Goal: Information Seeking & Learning: Learn about a topic

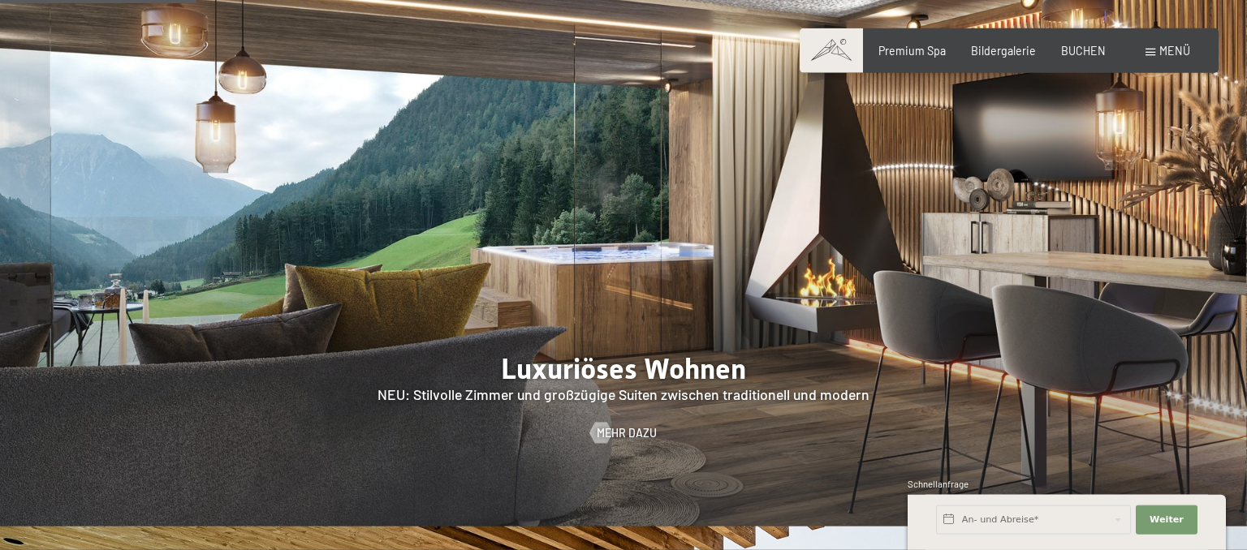
scroll to position [1370, 0]
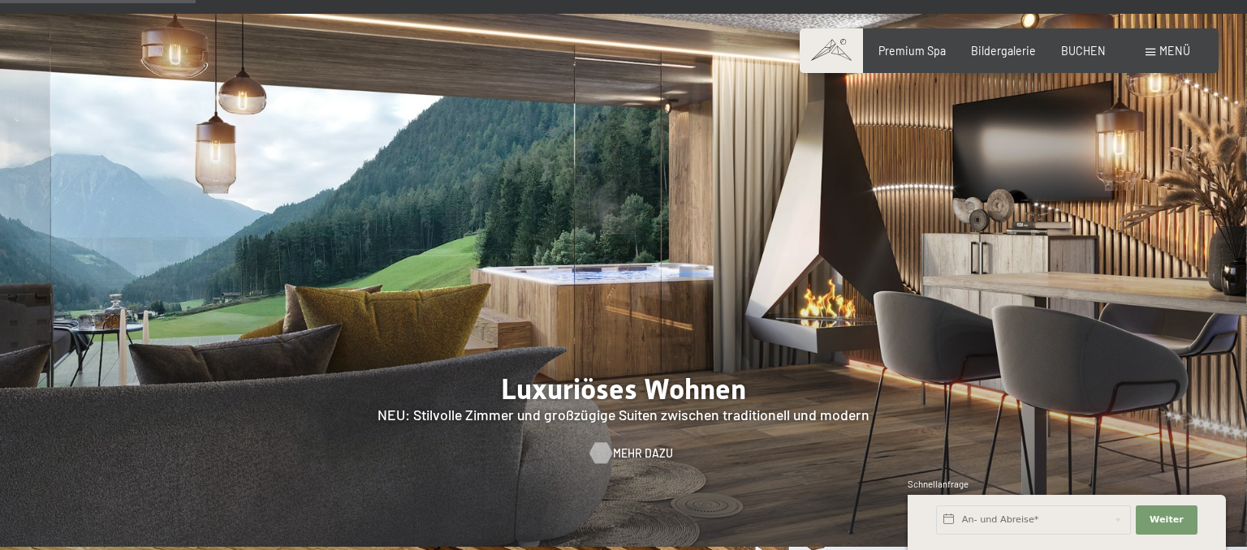
click at [621, 446] on span "Mehr dazu" at bounding box center [643, 454] width 60 height 16
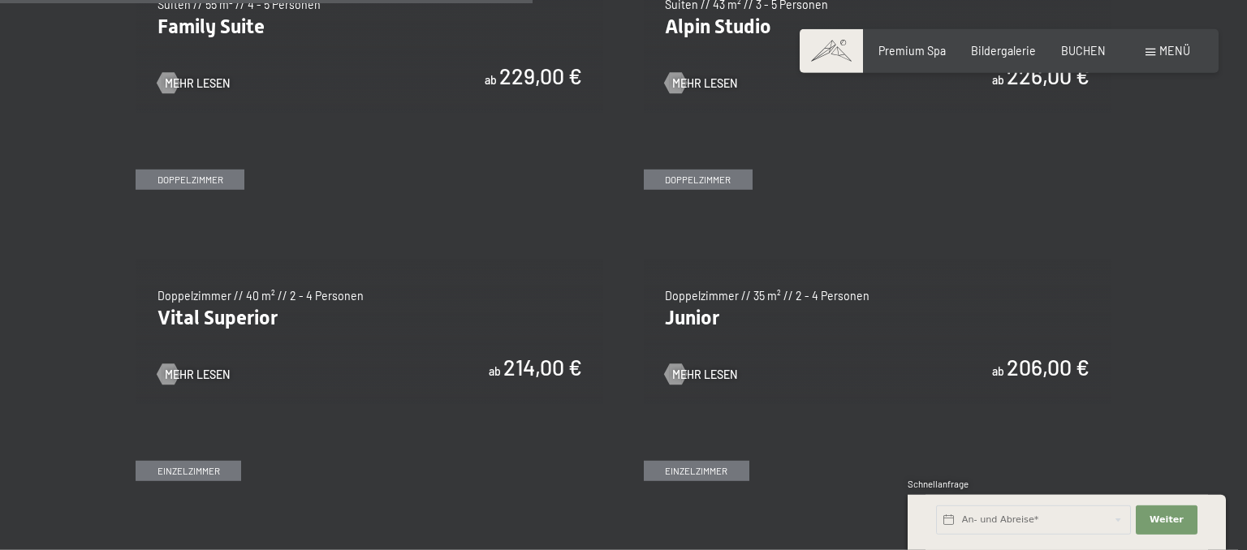
scroll to position [1971, 0]
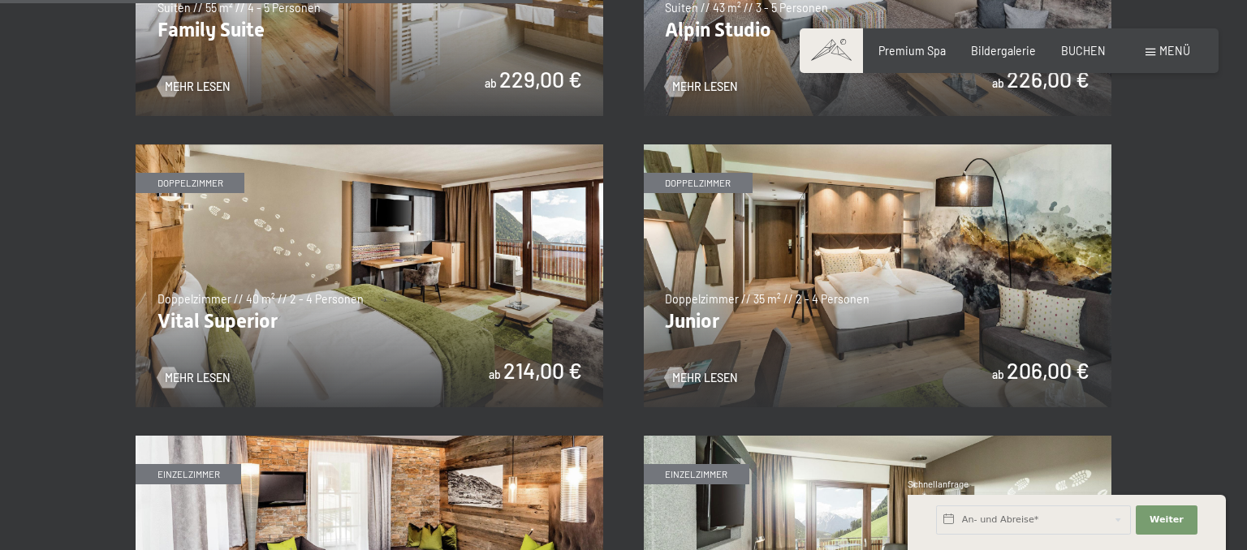
click at [760, 229] on img at bounding box center [878, 275] width 468 height 263
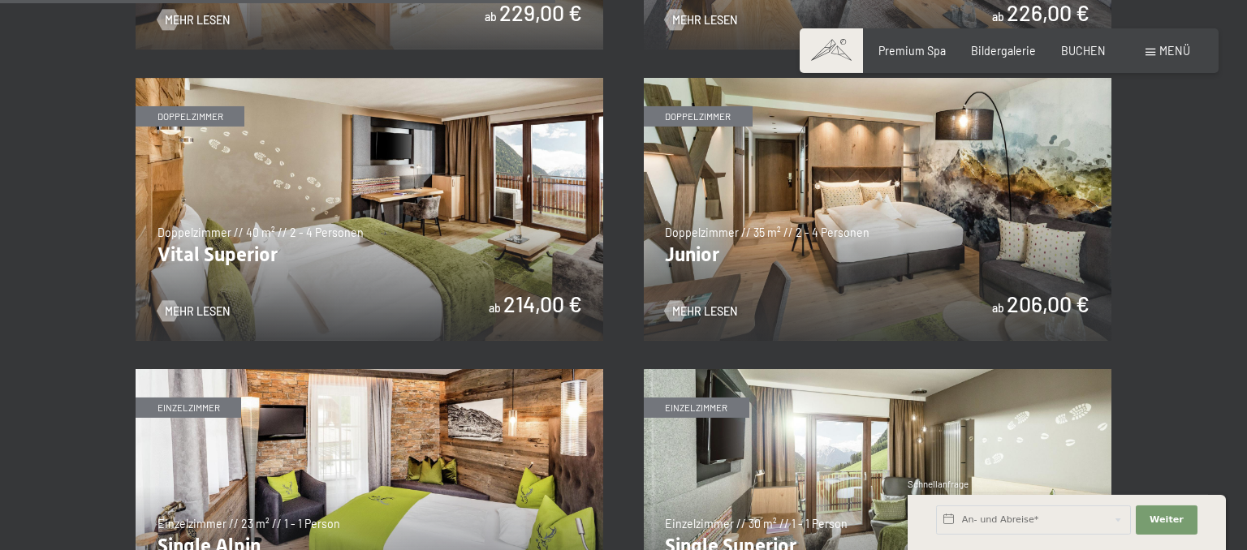
scroll to position [2057, 0]
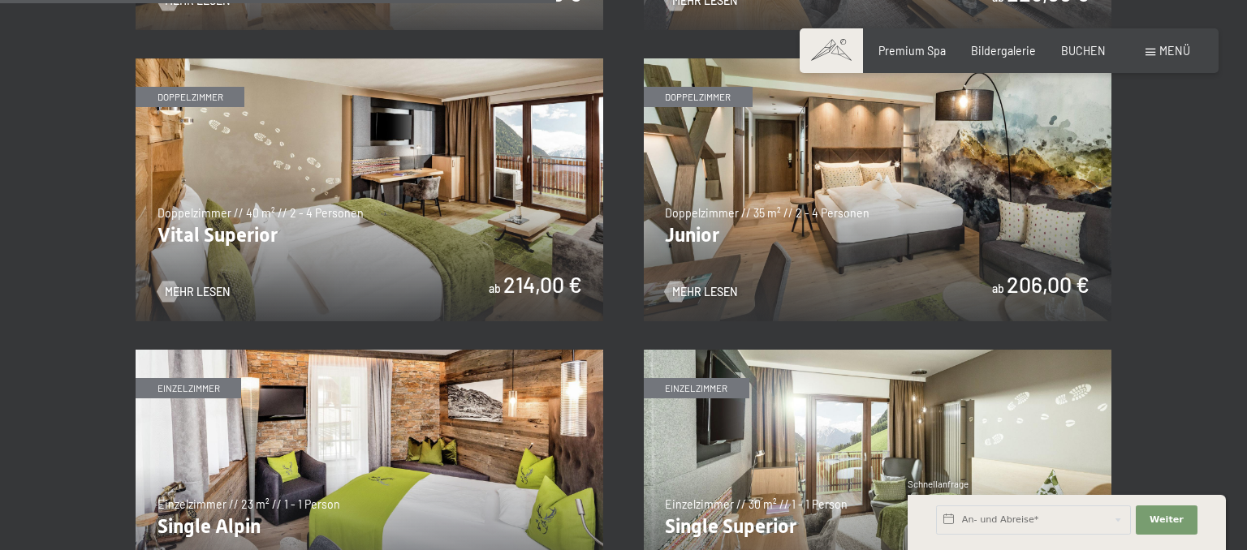
click at [301, 241] on img at bounding box center [370, 189] width 468 height 263
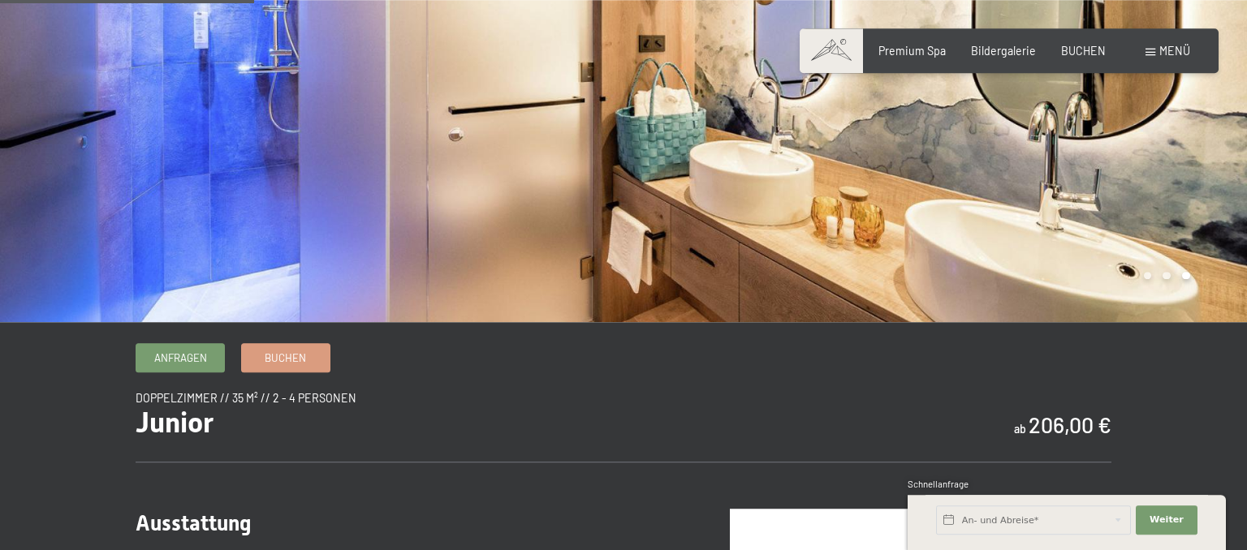
scroll to position [85, 0]
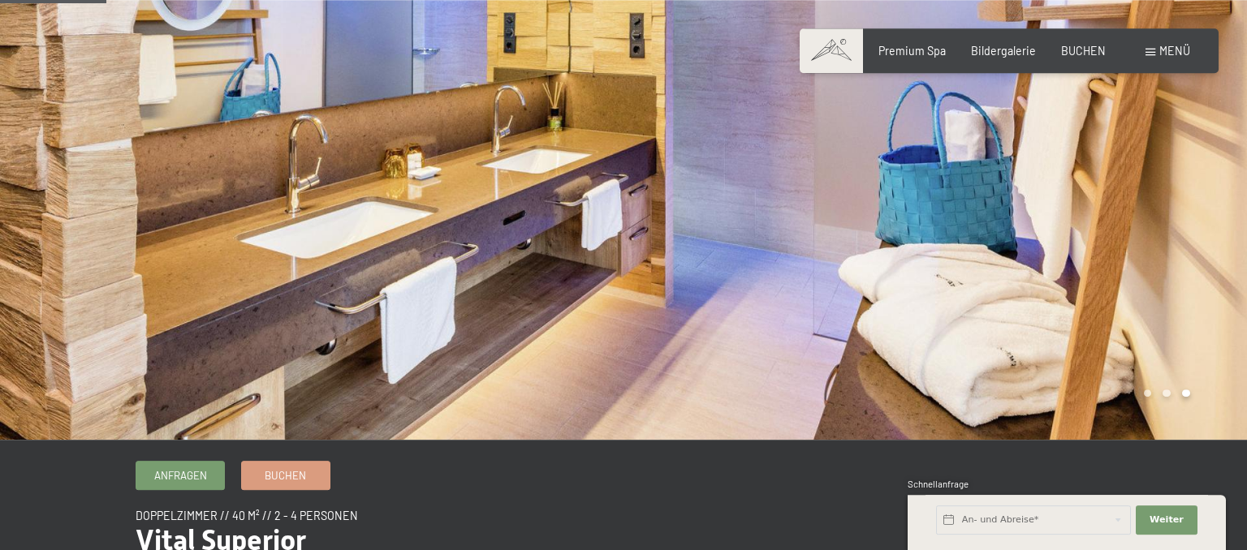
scroll to position [85, 0]
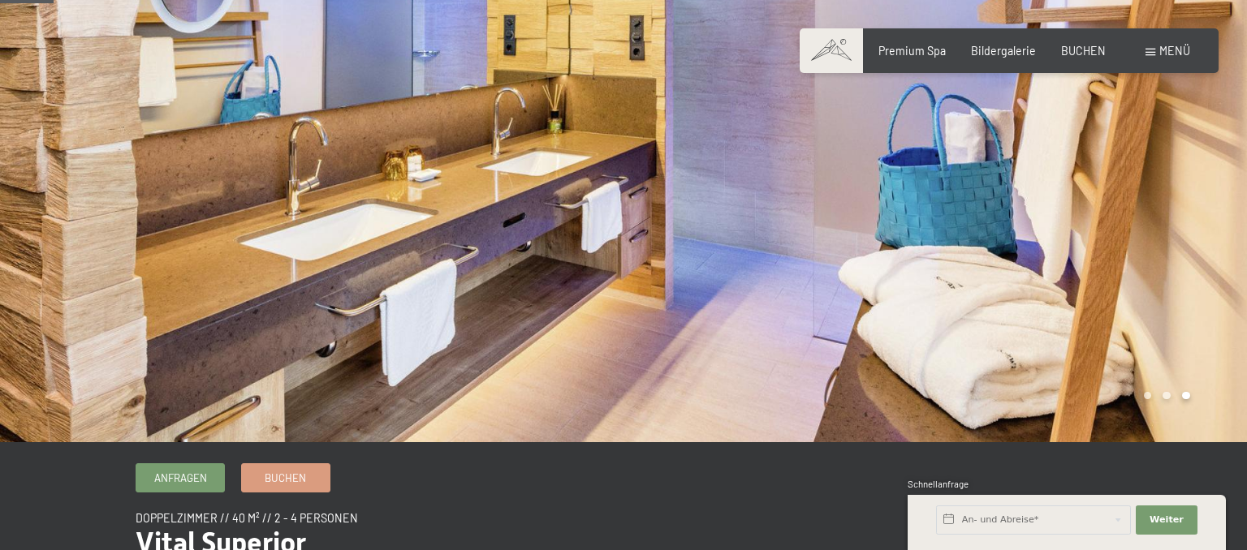
click at [1160, 234] on div at bounding box center [934, 179] width 623 height 528
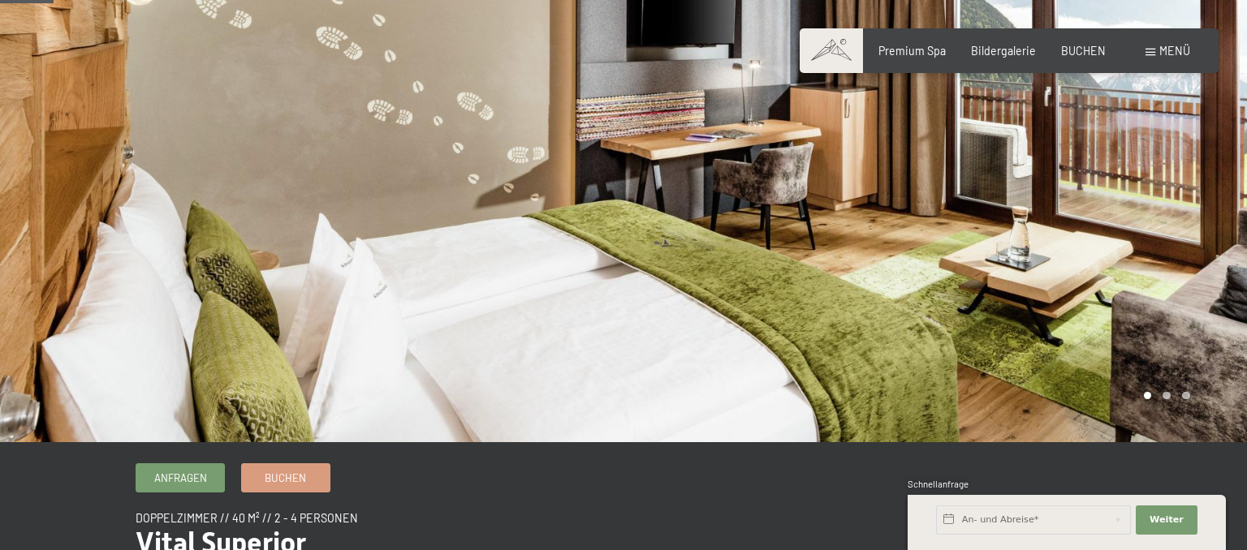
click at [1160, 234] on div at bounding box center [934, 179] width 623 height 528
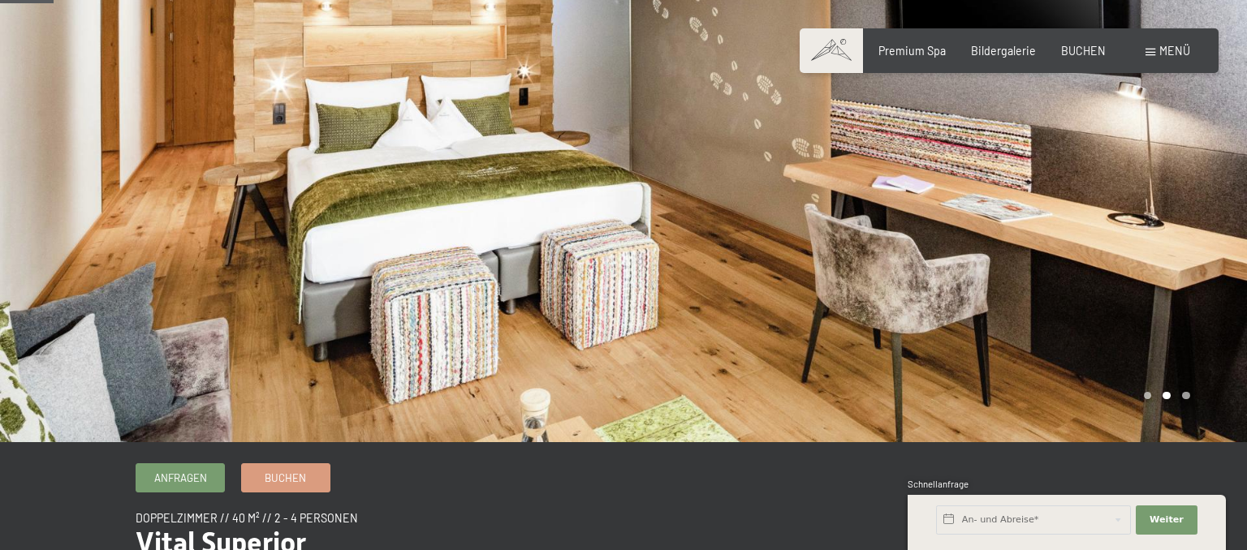
click at [1160, 234] on div at bounding box center [934, 179] width 623 height 528
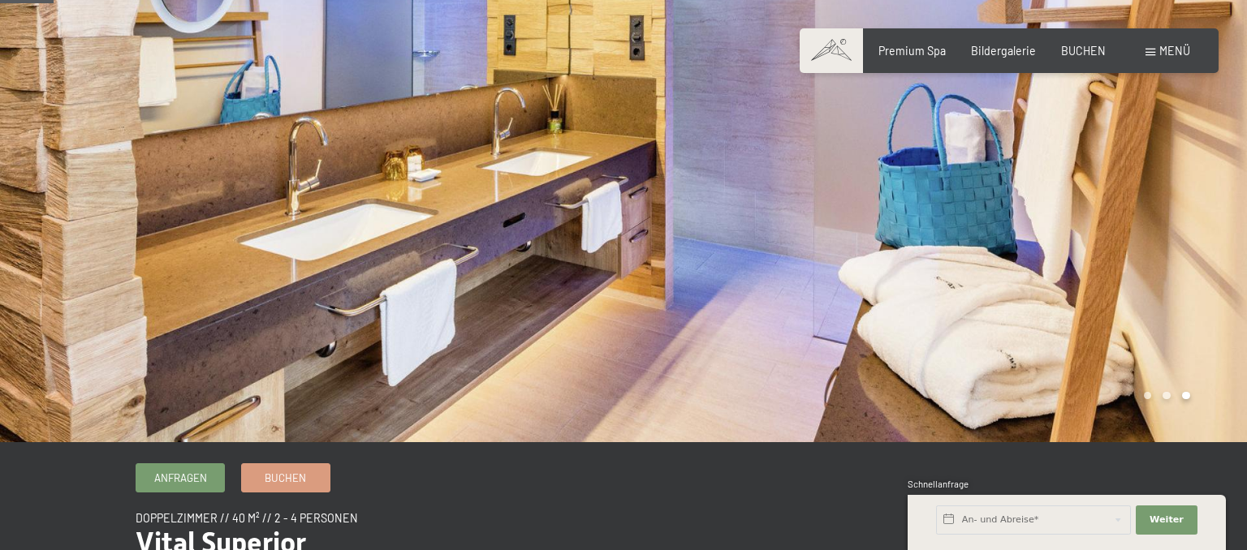
click at [1160, 234] on div at bounding box center [934, 179] width 623 height 528
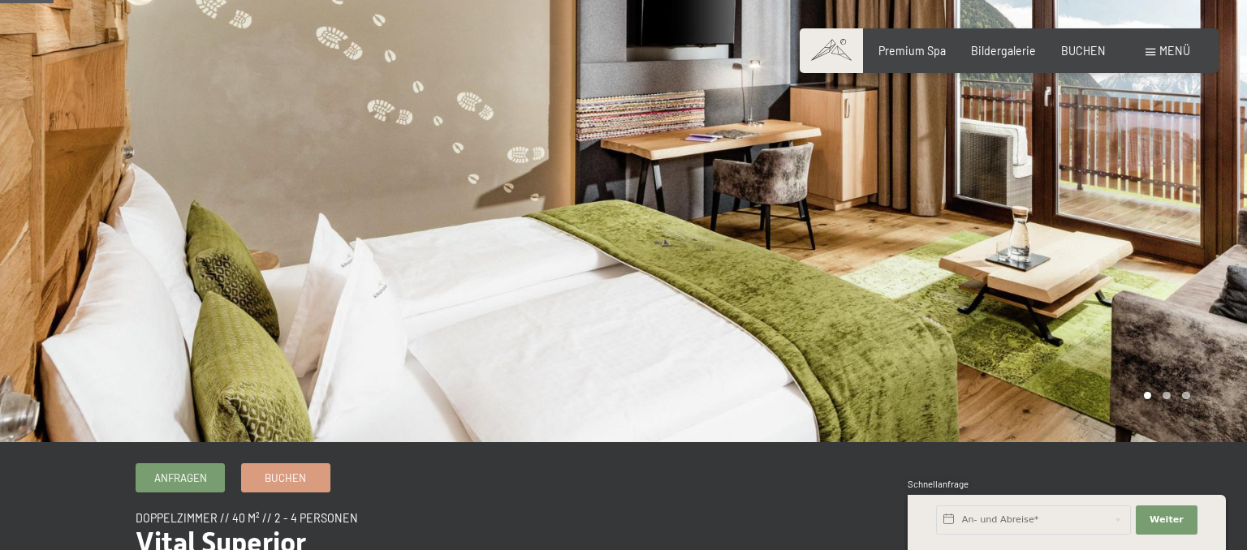
click at [1160, 234] on div at bounding box center [934, 179] width 623 height 528
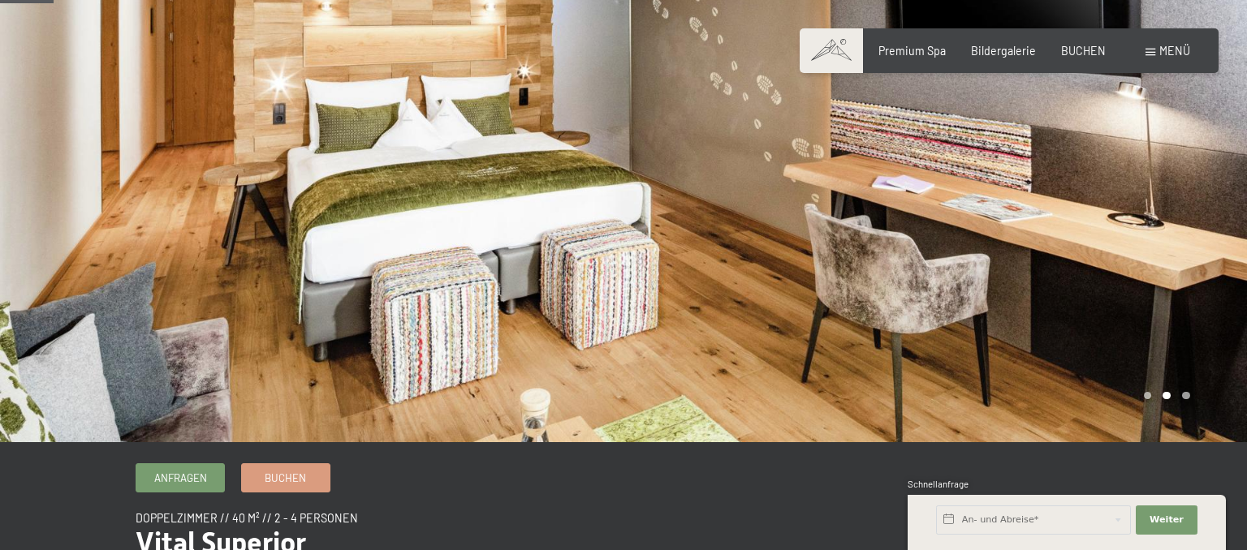
click at [1160, 234] on div at bounding box center [934, 179] width 623 height 528
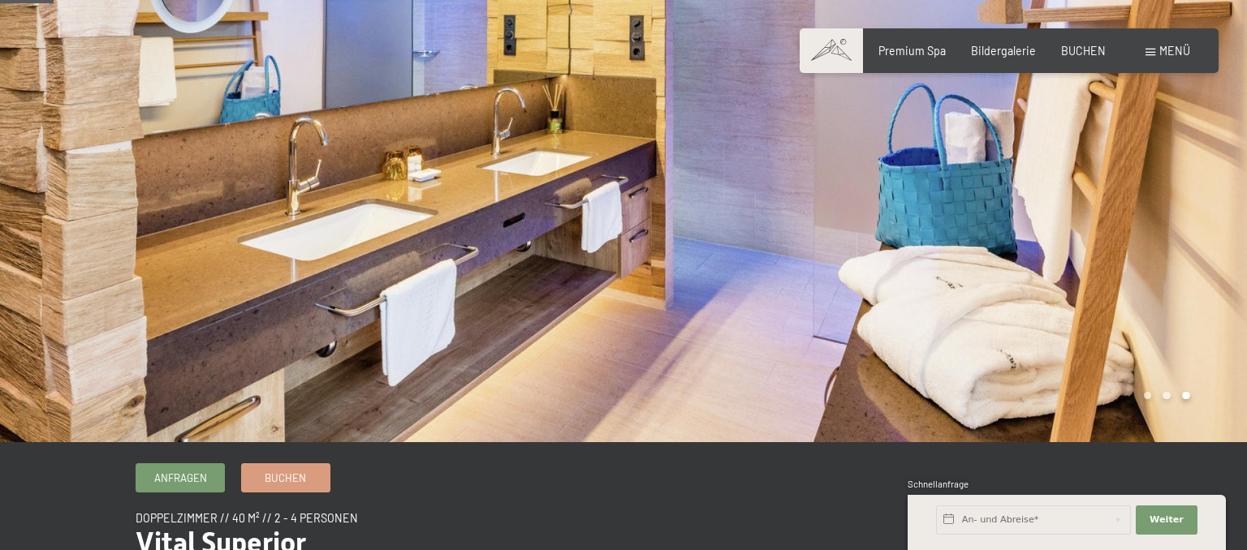
click at [1160, 234] on div at bounding box center [934, 179] width 623 height 528
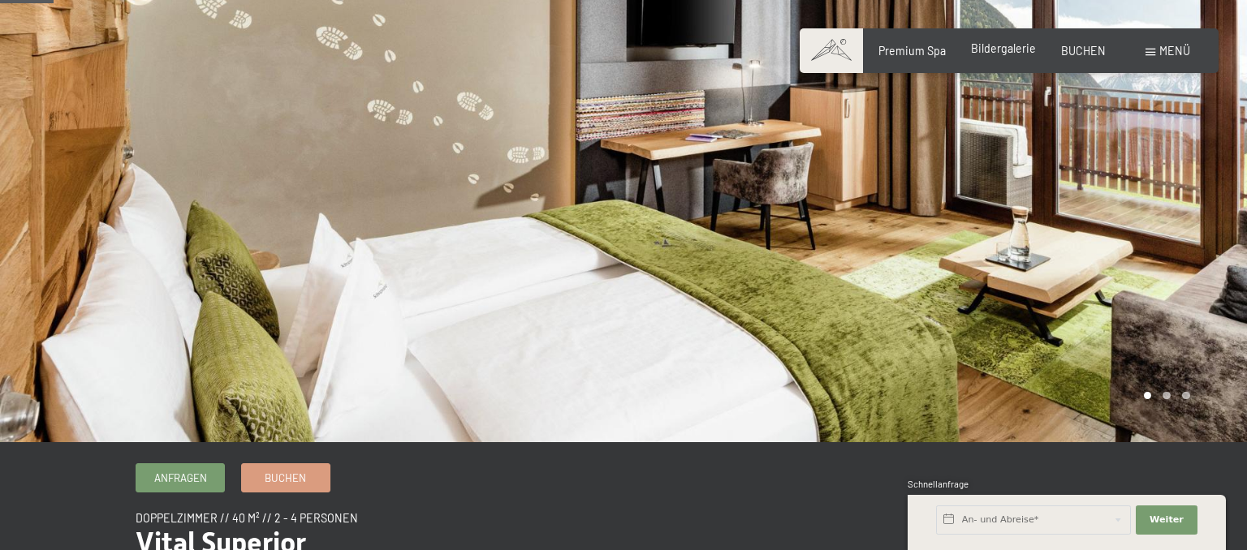
click at [996, 47] on span "Bildergalerie" at bounding box center [1003, 48] width 65 height 14
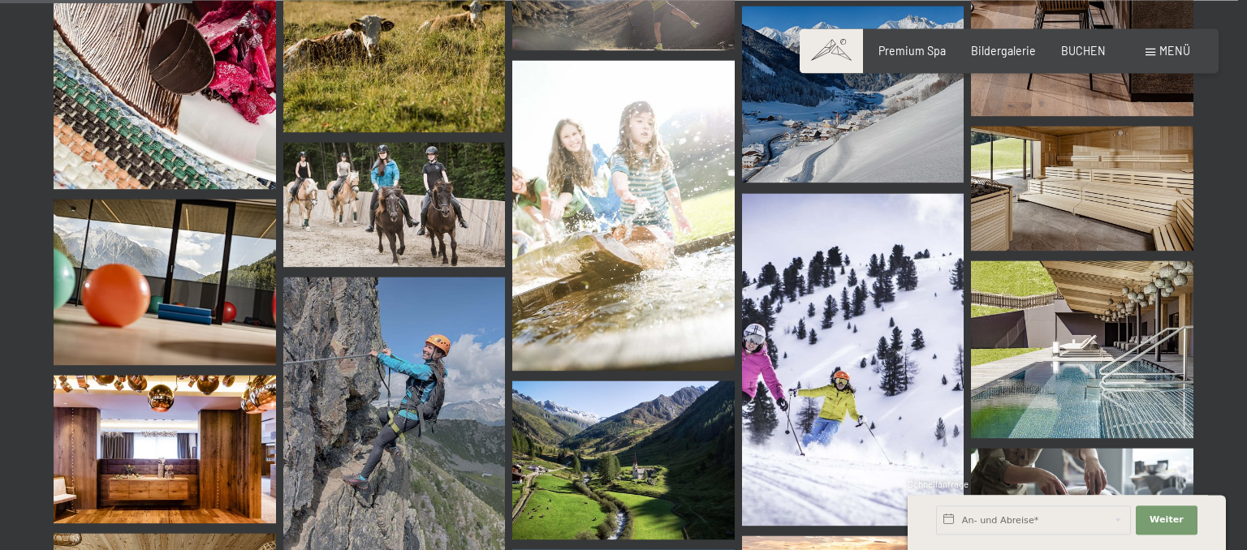
scroll to position [2743, 0]
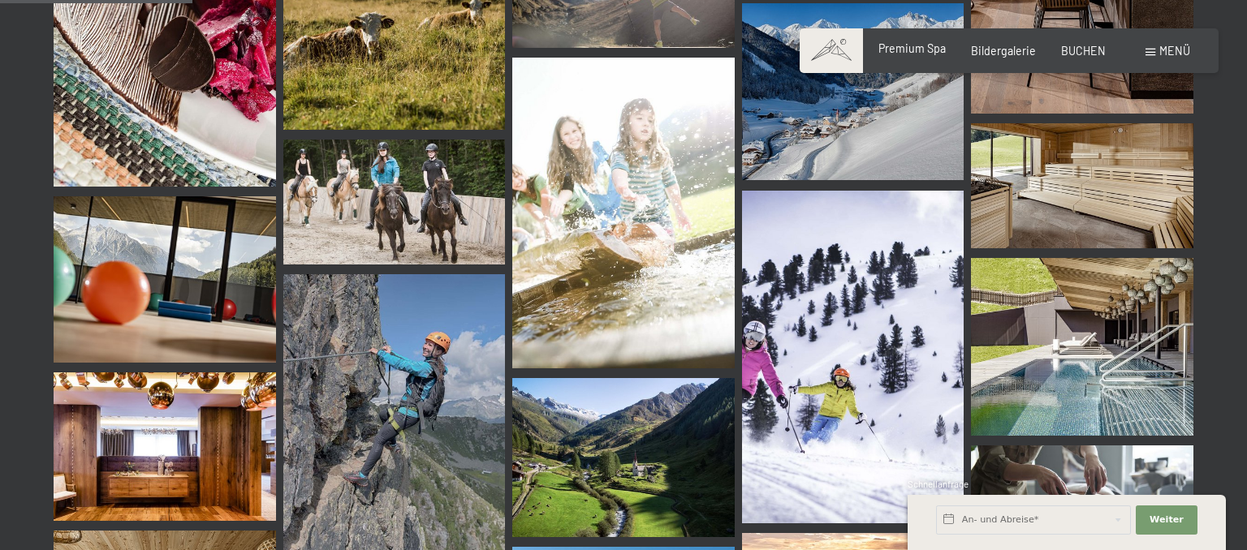
click at [899, 50] on span "Premium Spa" at bounding box center [911, 48] width 67 height 14
click at [914, 51] on span "Premium Spa" at bounding box center [911, 48] width 67 height 14
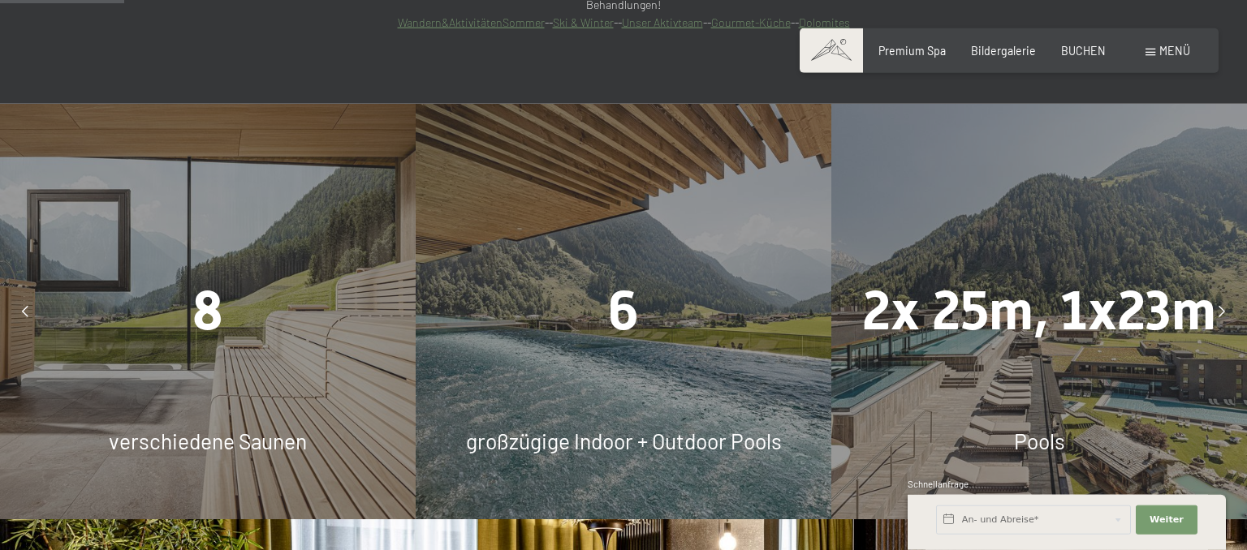
scroll to position [1200, 0]
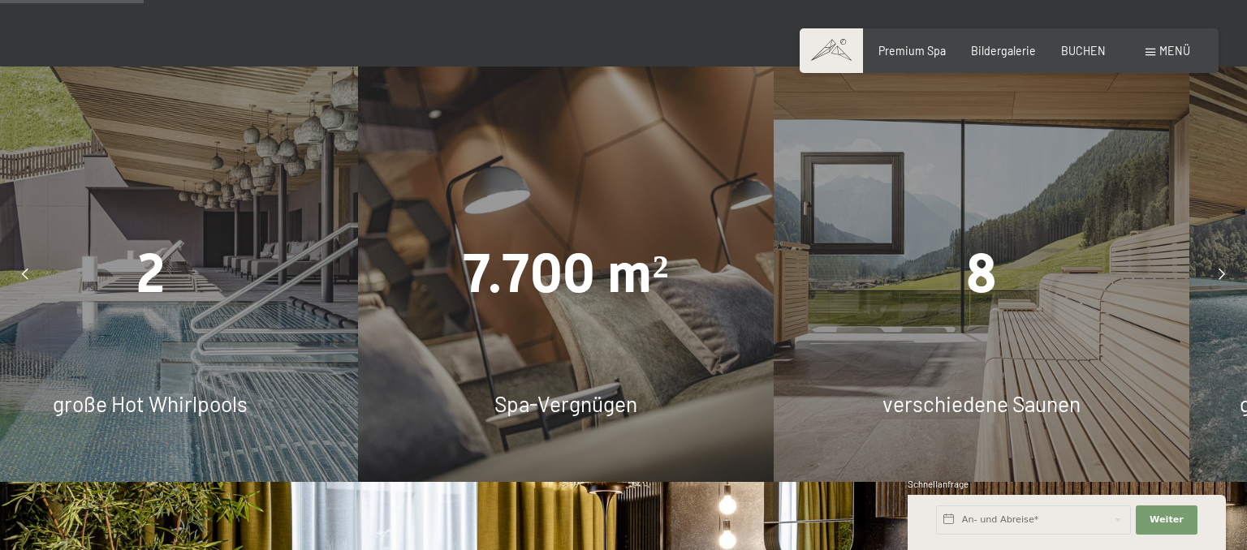
drag, startPoint x: 334, startPoint y: 235, endPoint x: 1157, endPoint y: 225, distance: 823.9
click at [1157, 236] on div "8" at bounding box center [982, 274] width 416 height 76
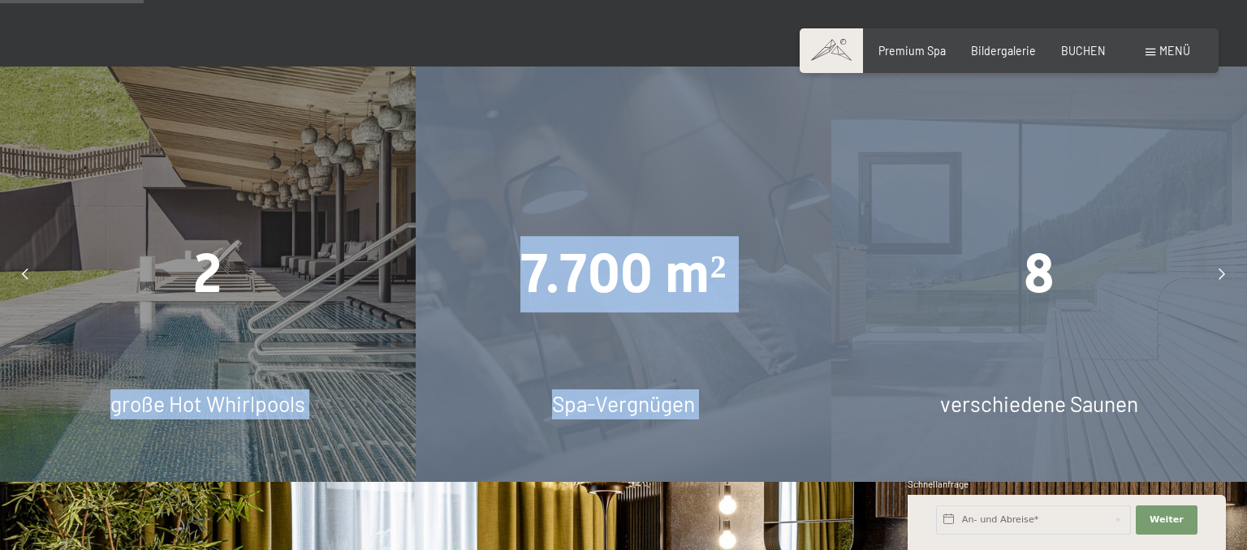
drag, startPoint x: 349, startPoint y: 248, endPoint x: 982, endPoint y: 248, distance: 633.1
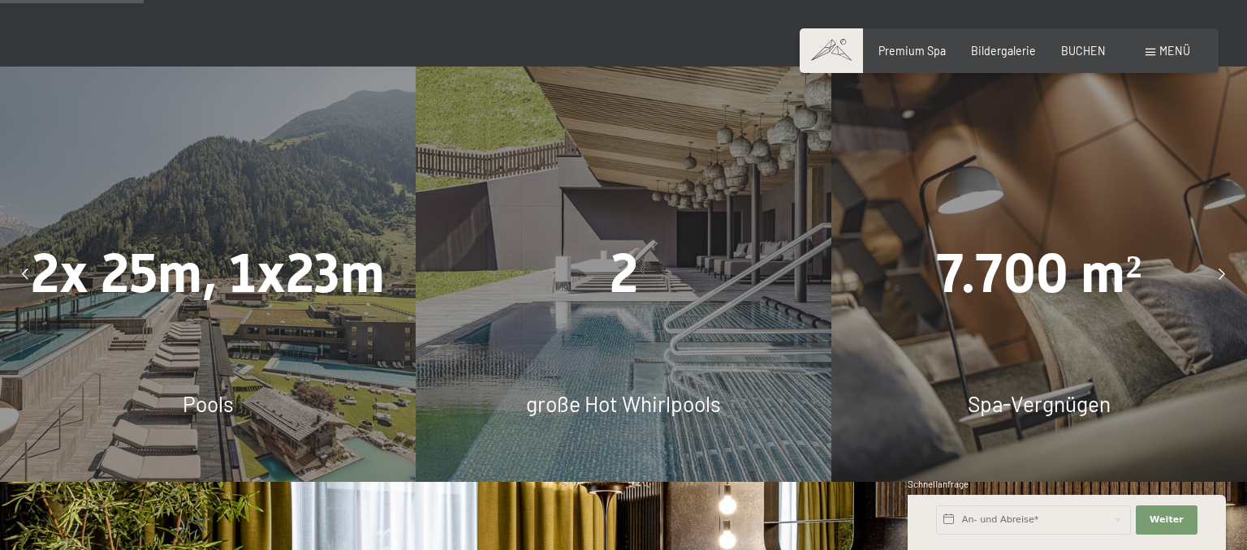
click at [1230, 256] on div at bounding box center [1222, 274] width 36 height 36
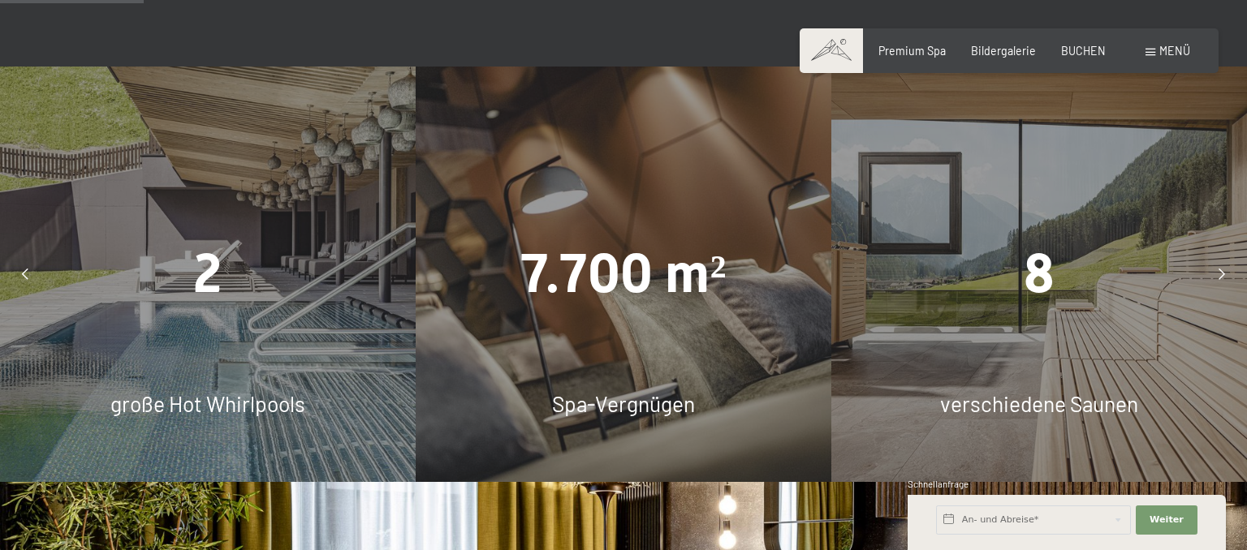
click at [1226, 256] on div at bounding box center [1222, 274] width 36 height 36
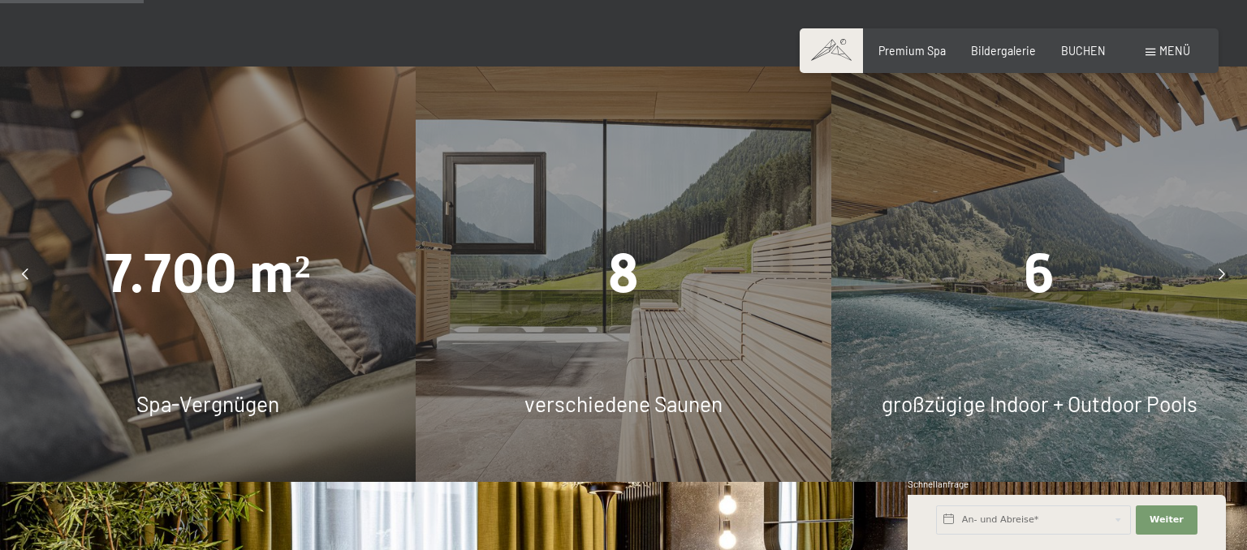
click at [1226, 256] on div at bounding box center [1222, 274] width 36 height 36
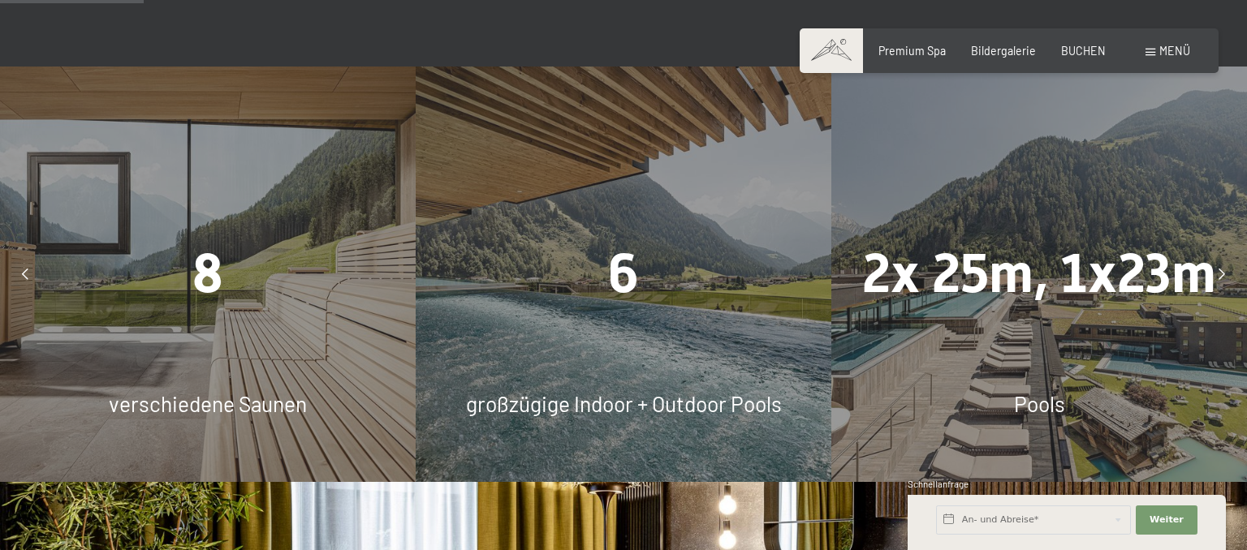
click at [1226, 256] on div at bounding box center [1222, 274] width 36 height 36
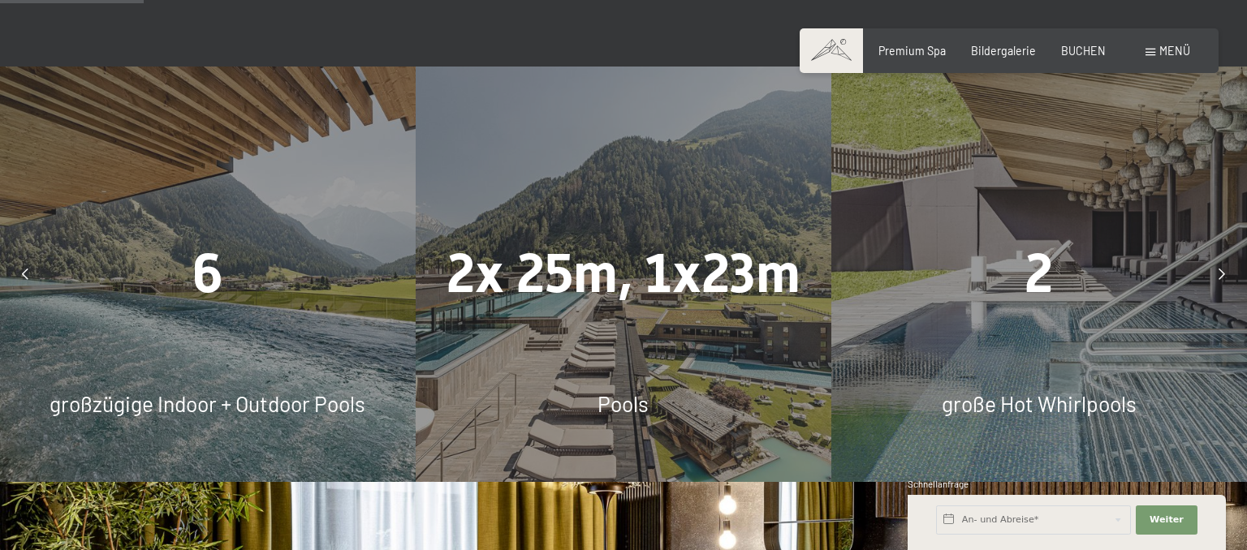
click at [1226, 256] on div at bounding box center [1222, 274] width 36 height 36
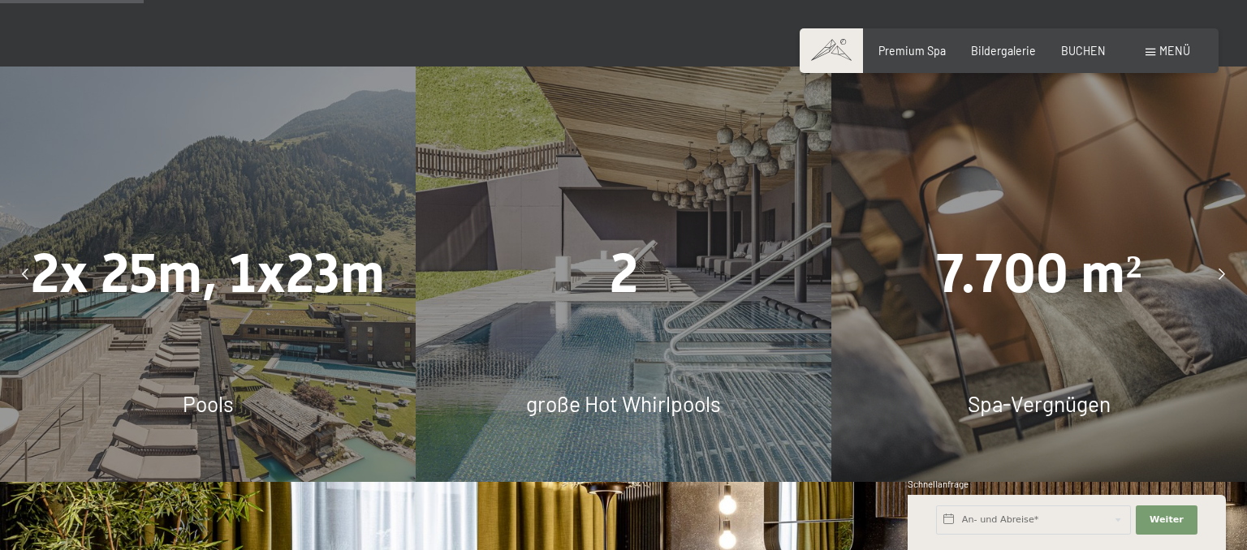
click at [1226, 256] on div at bounding box center [1222, 274] width 36 height 36
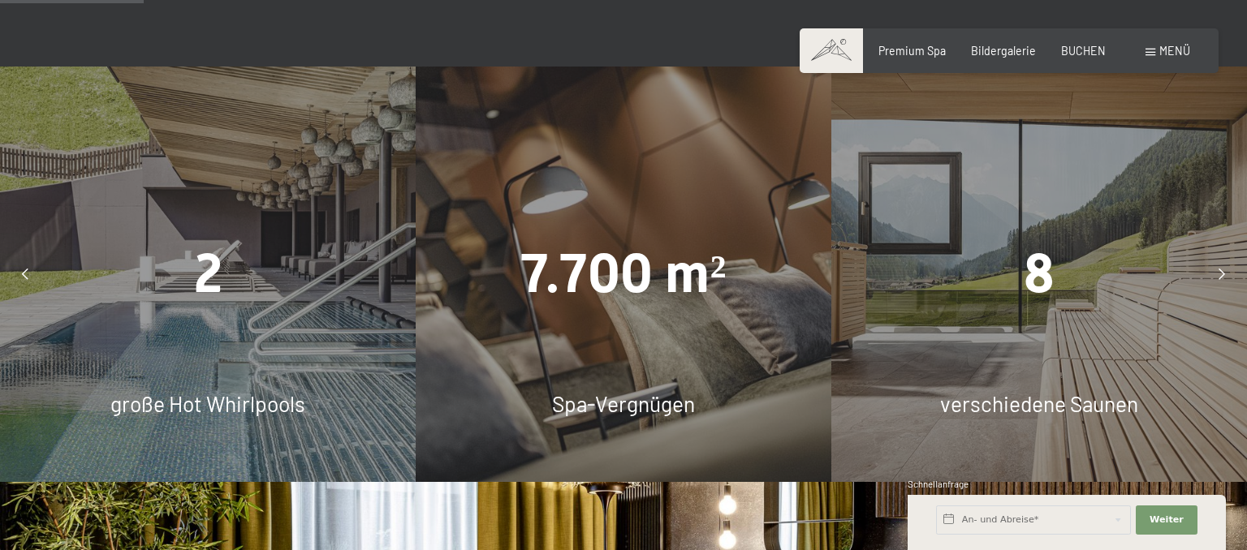
click at [1226, 256] on div at bounding box center [1222, 274] width 36 height 36
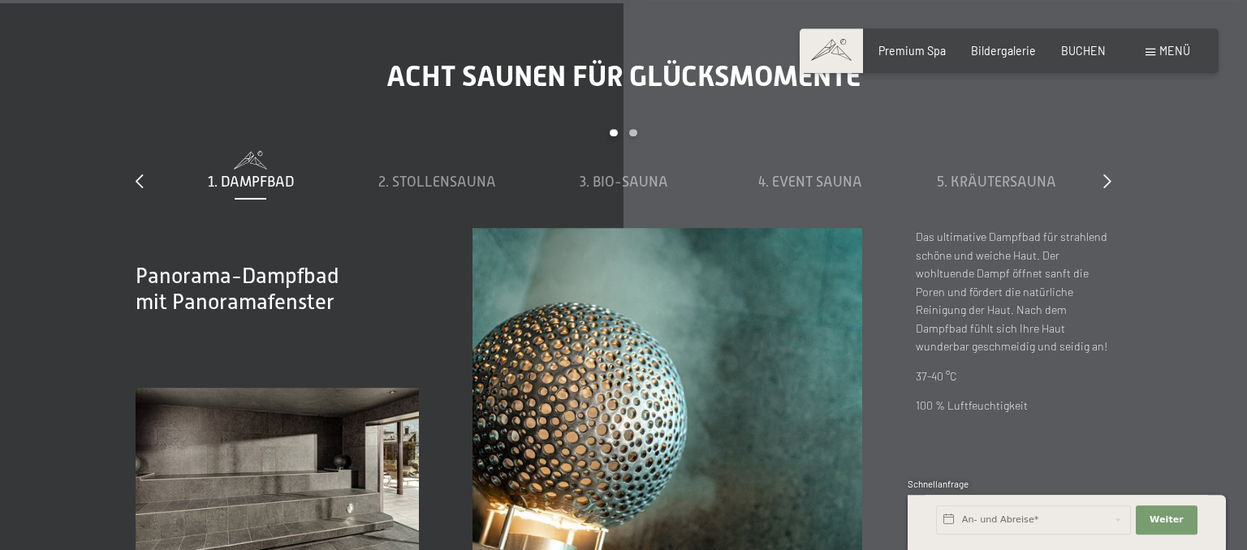
scroll to position [4714, 0]
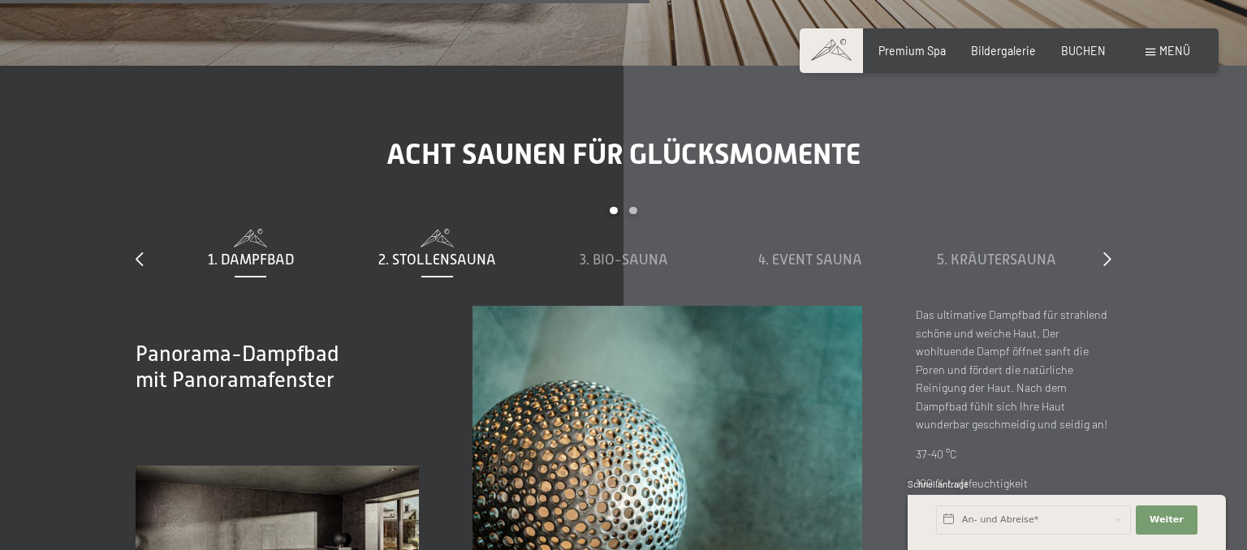
click at [414, 252] on span "2. Stollensauna" at bounding box center [437, 260] width 118 height 16
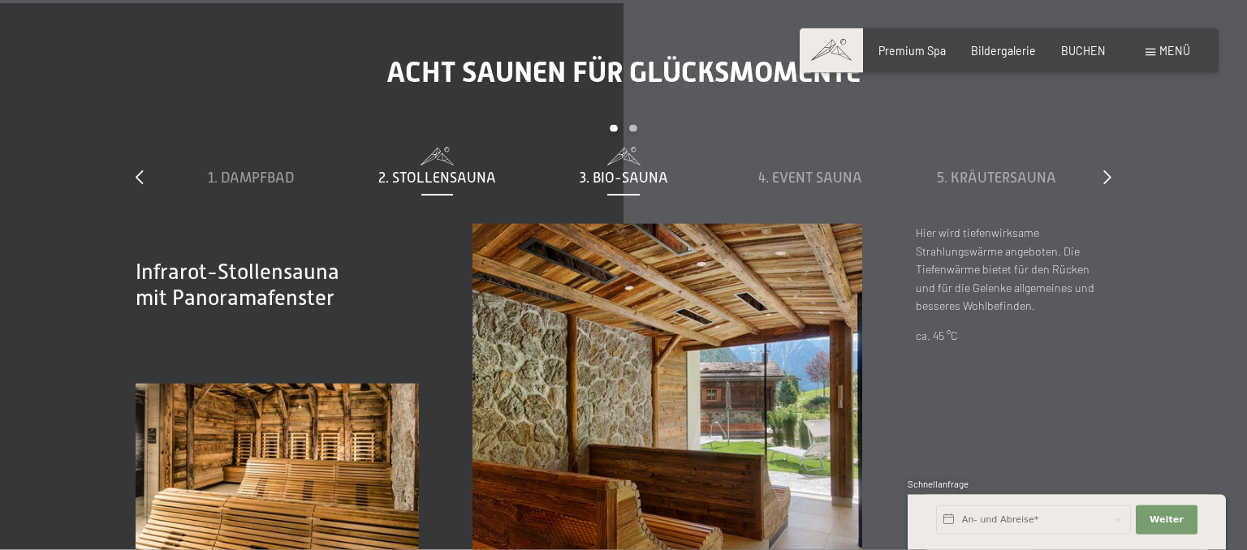
scroll to position [4800, 0]
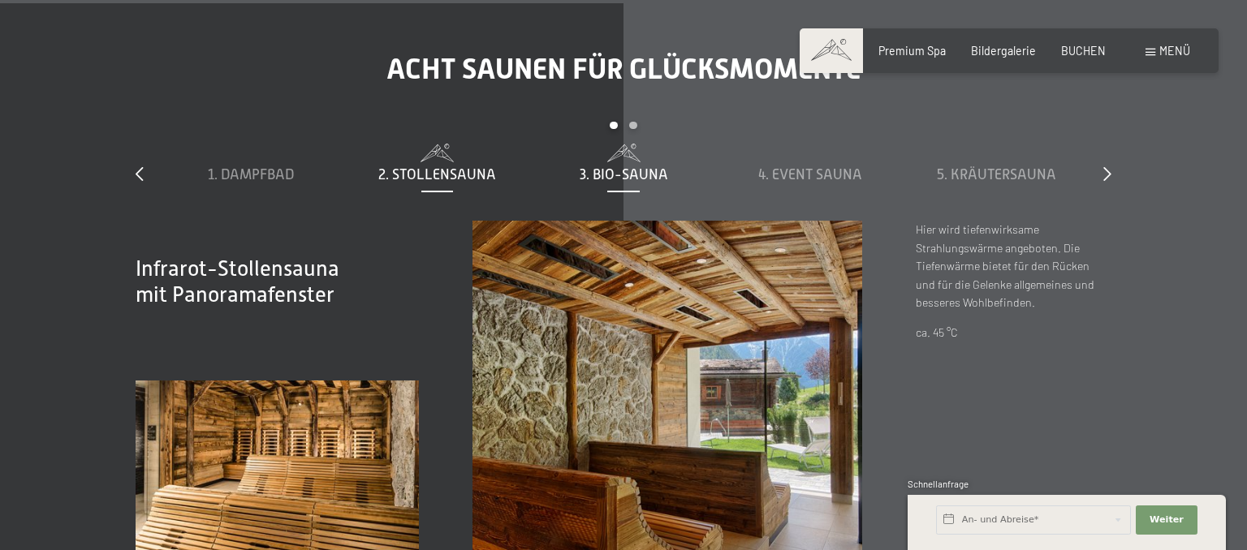
click at [649, 166] on span "3. Bio-Sauna" at bounding box center [624, 174] width 88 height 16
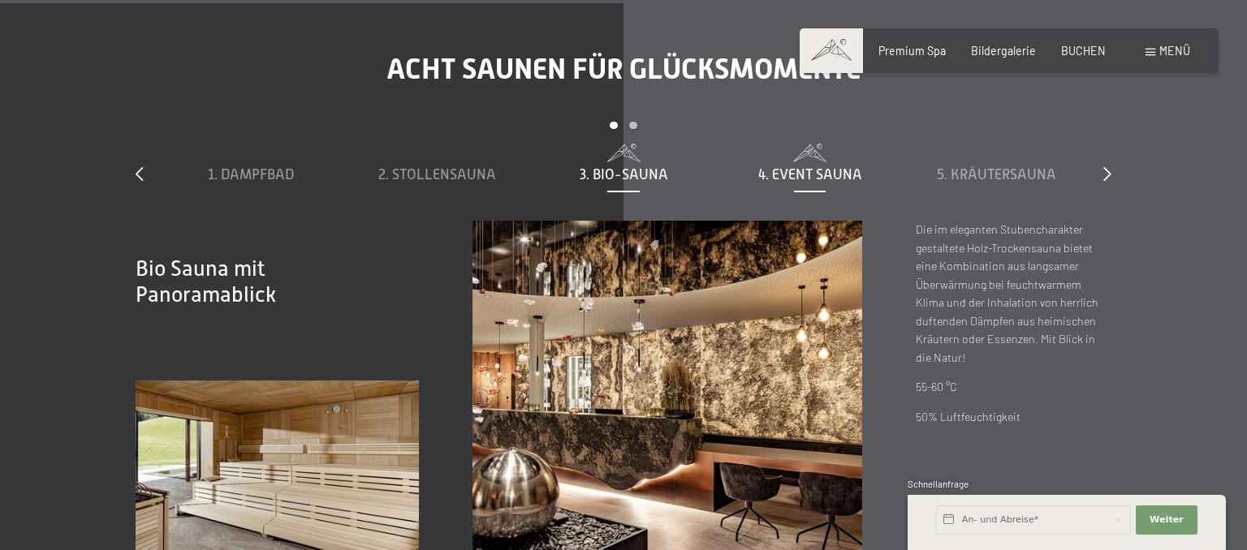
click at [794, 166] on span "4. Event Sauna" at bounding box center [810, 174] width 104 height 16
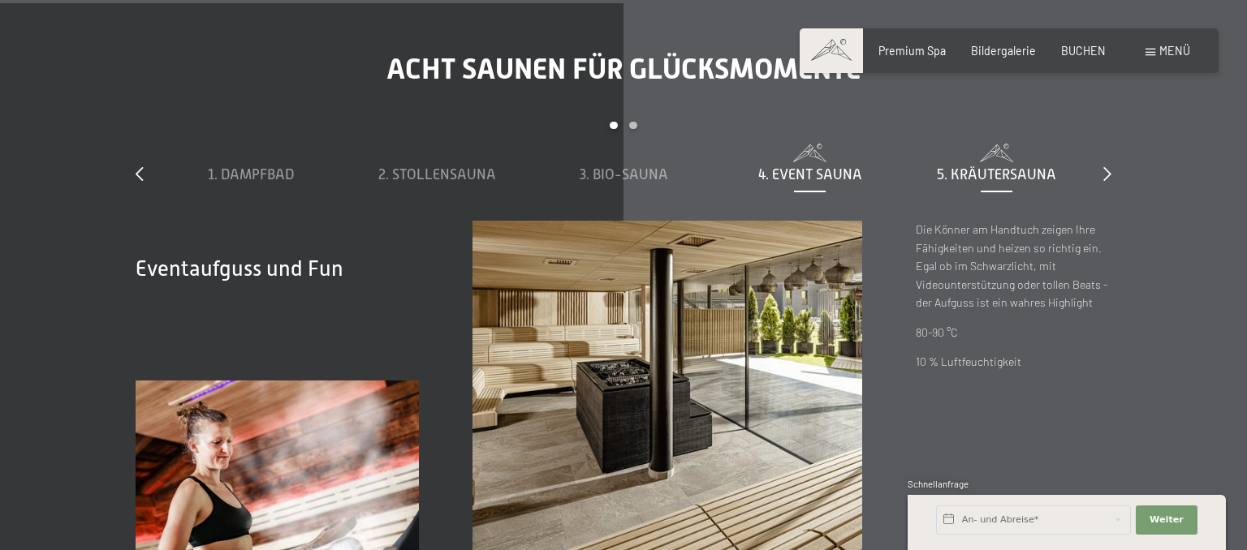
click at [1005, 166] on span "5. Kräutersauna" at bounding box center [996, 174] width 119 height 16
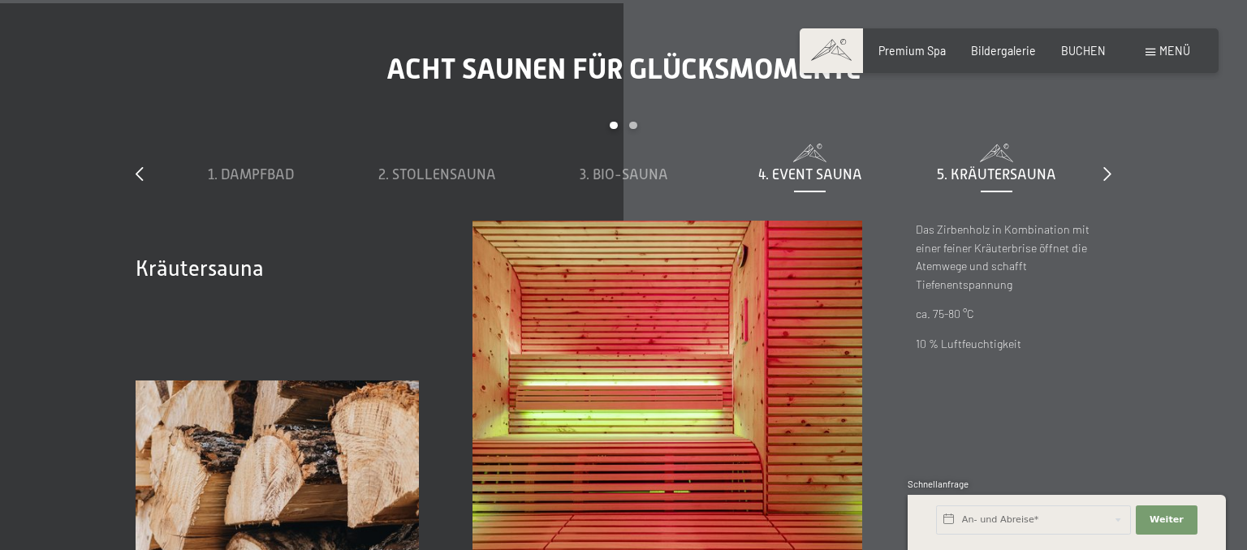
click at [843, 166] on span "4. Event Sauna" at bounding box center [810, 174] width 104 height 16
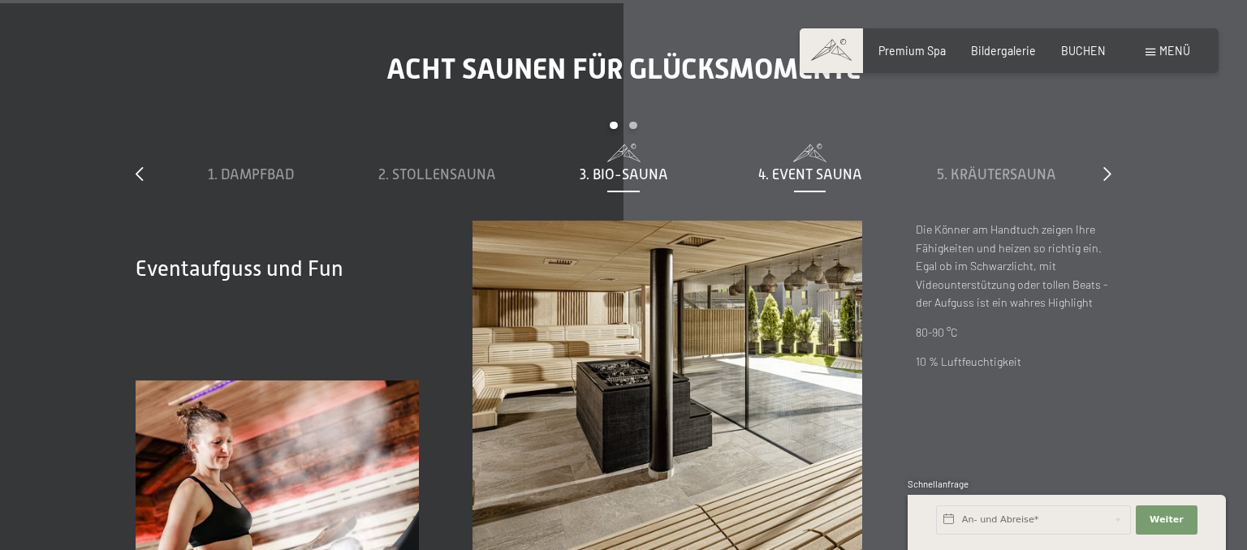
click at [631, 166] on span "3. Bio-Sauna" at bounding box center [624, 174] width 88 height 16
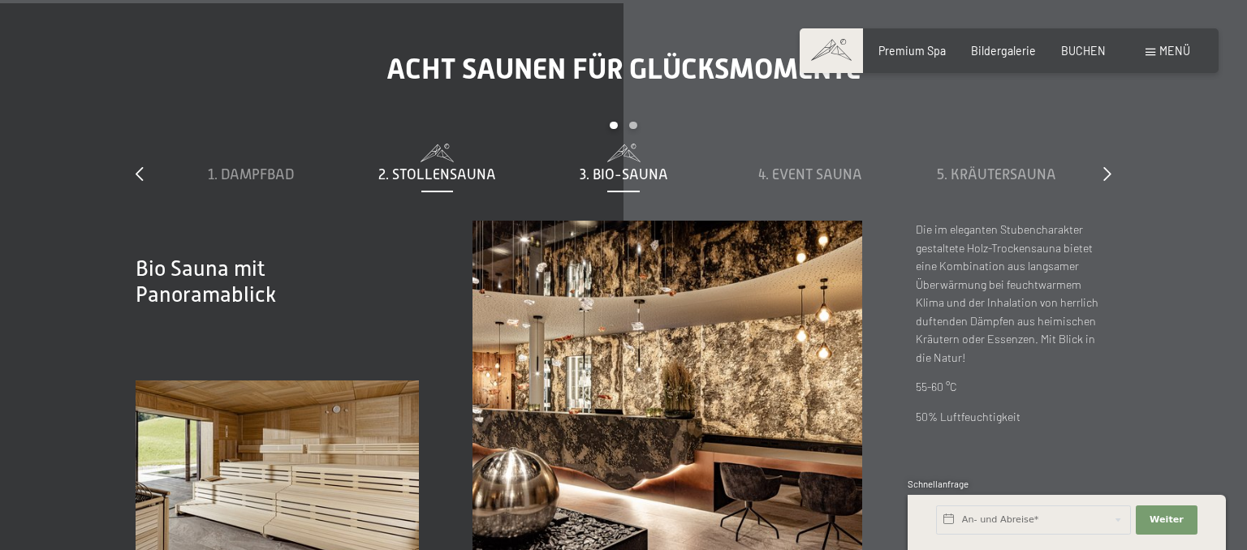
click at [438, 166] on span "2. Stollensauna" at bounding box center [437, 174] width 118 height 16
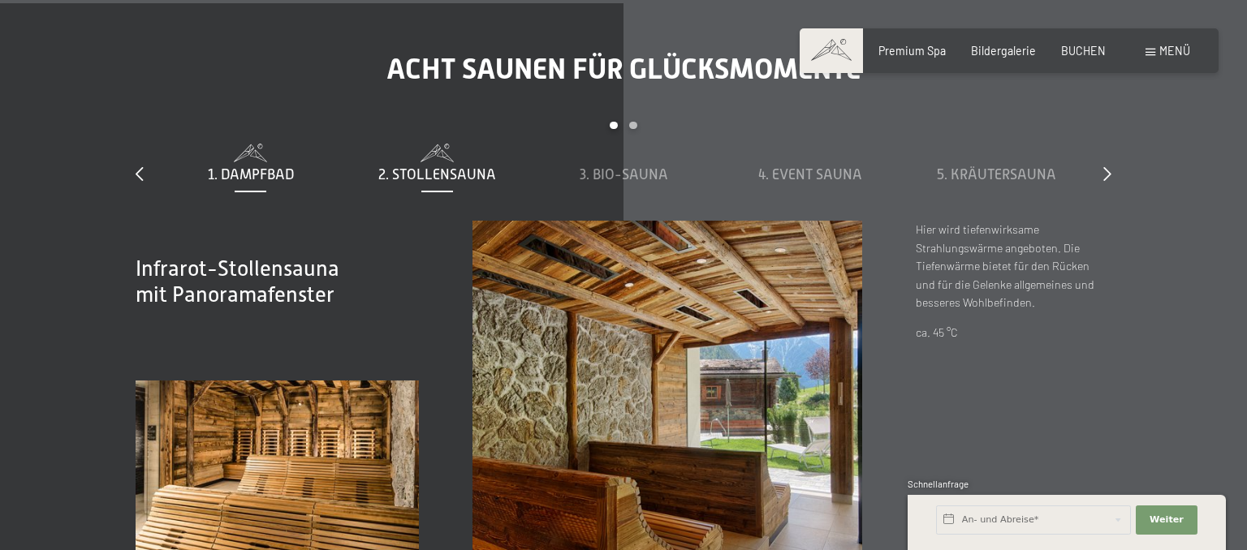
click at [259, 166] on span "1. Dampfbad" at bounding box center [251, 174] width 86 height 16
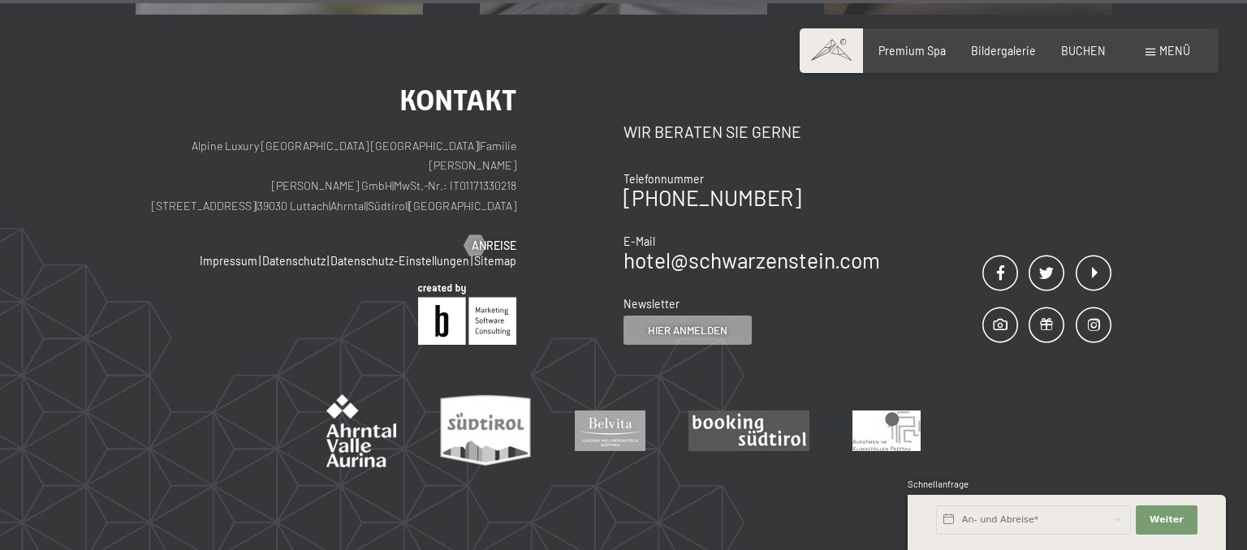
scroll to position [8571, 0]
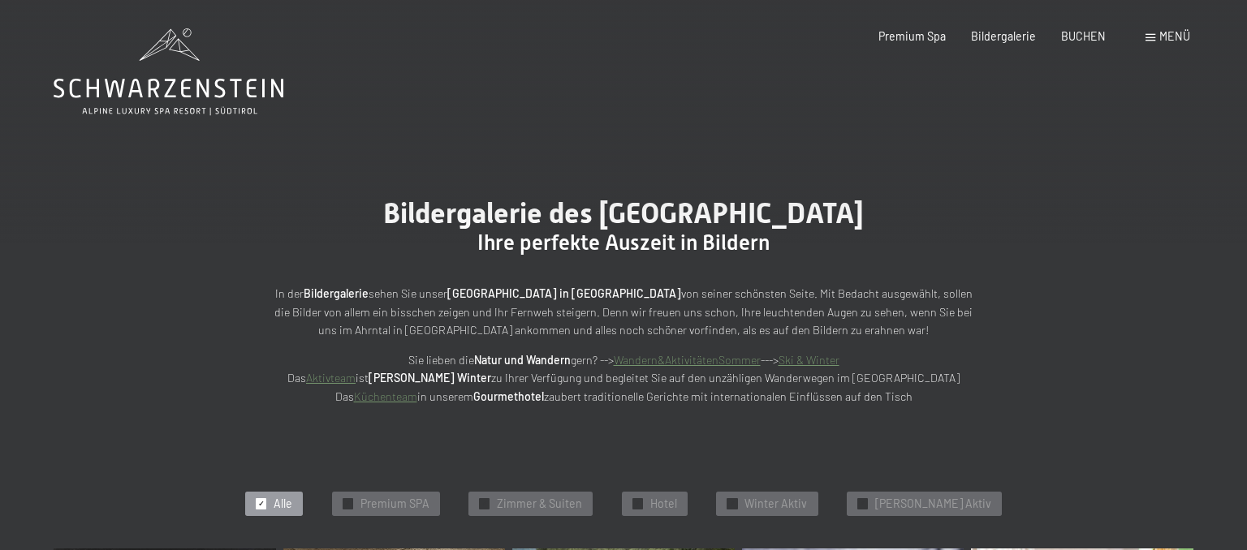
click at [1148, 36] on span at bounding box center [1150, 37] width 10 height 7
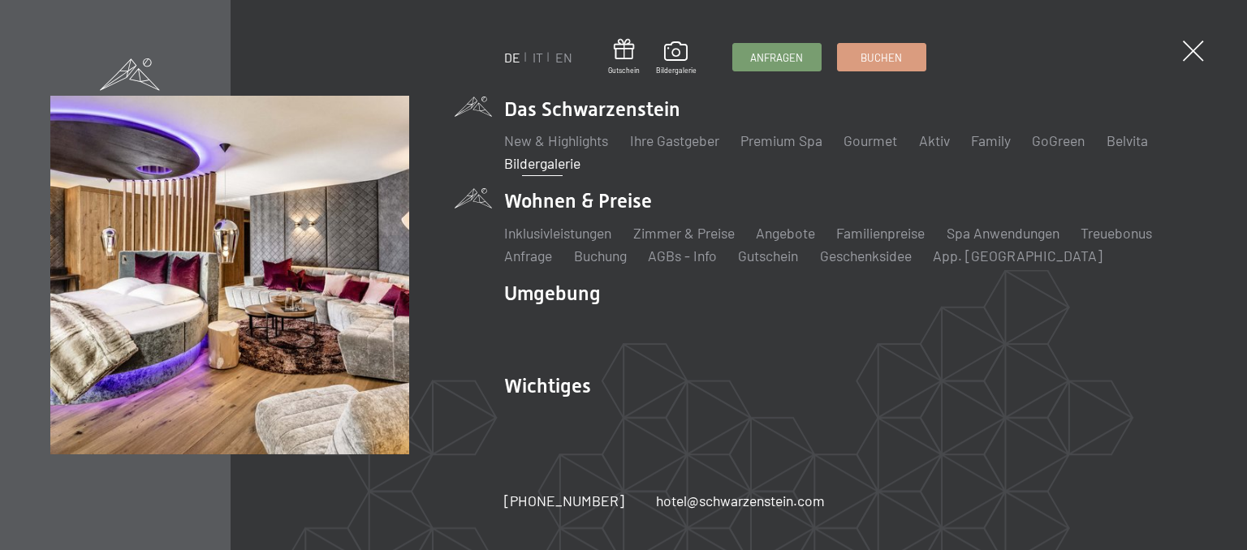
click at [614, 200] on li "Wohnen & Preise Inklusivleistungen Zimmer & Preise Liste Angebote Liste Familie…" at bounding box center [850, 226] width 693 height 78
click at [538, 200] on li "Wohnen & Preise Inklusivleistungen Zimmer & Preise Liste Angebote Liste Familie…" at bounding box center [850, 226] width 693 height 78
click at [679, 232] on link "Zimmer & Preise" at bounding box center [682, 233] width 101 height 18
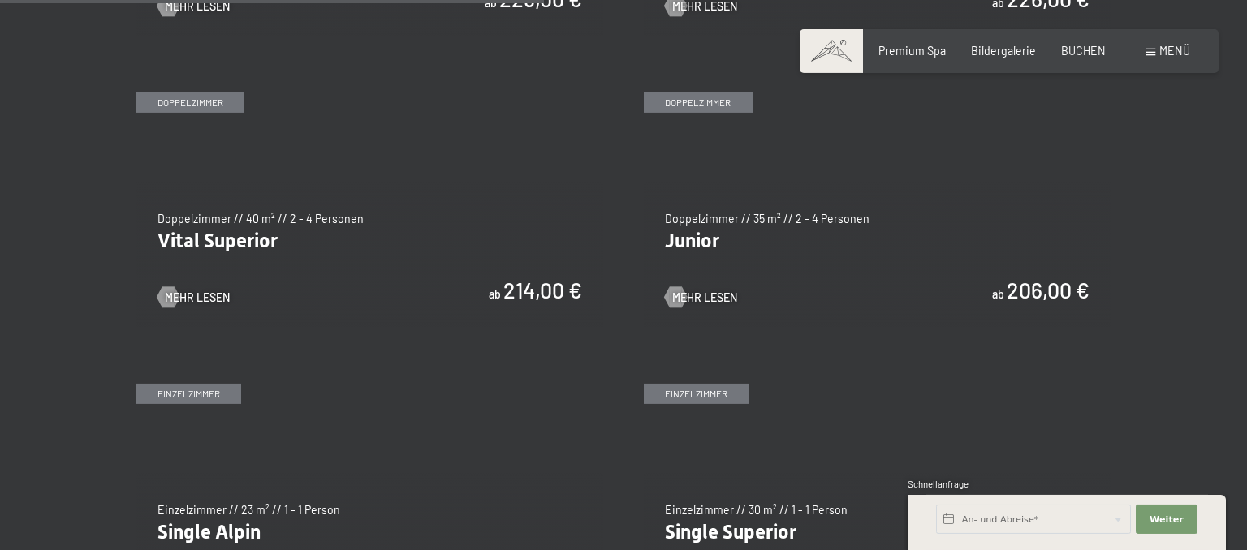
scroll to position [2057, 0]
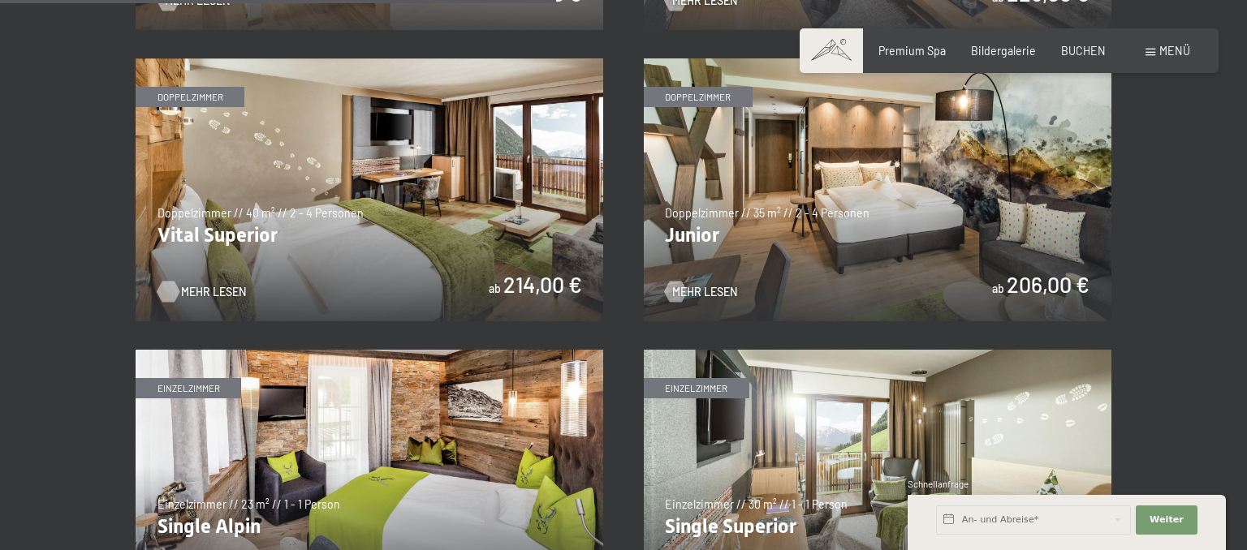
click at [170, 291] on div at bounding box center [168, 291] width 12 height 21
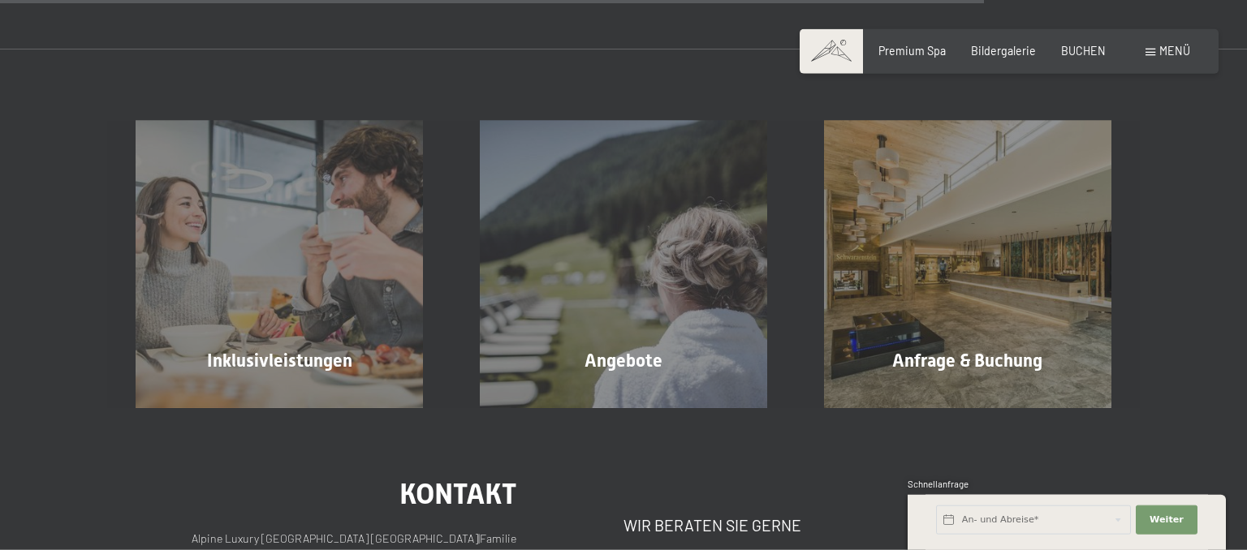
scroll to position [1628, 0]
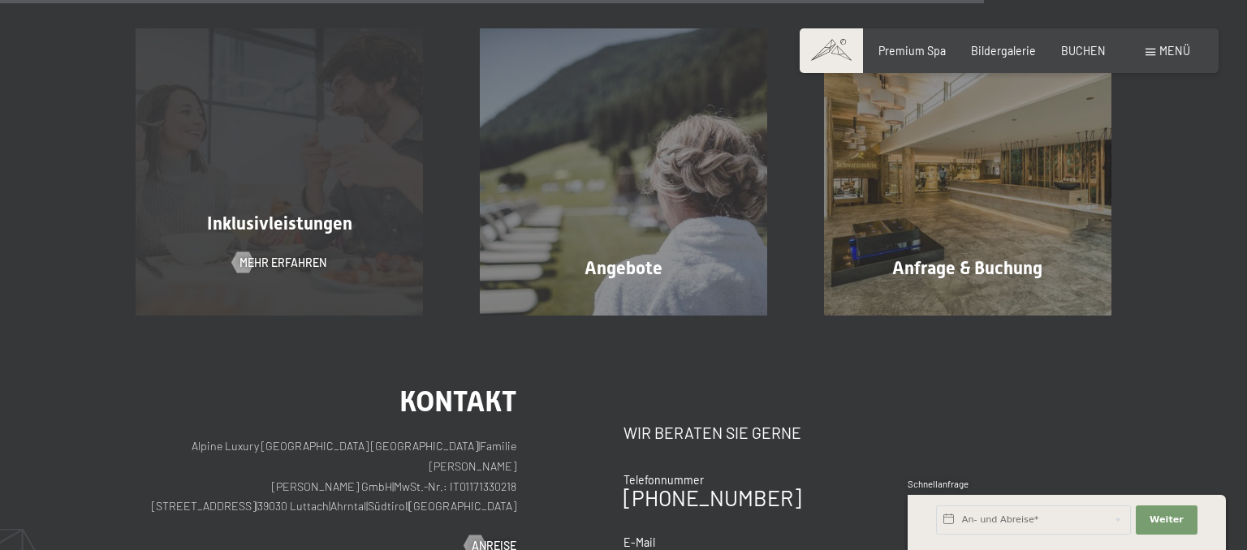
click at [335, 248] on div "Inklusivleistungen Mehr erfahren" at bounding box center [279, 171] width 344 height 287
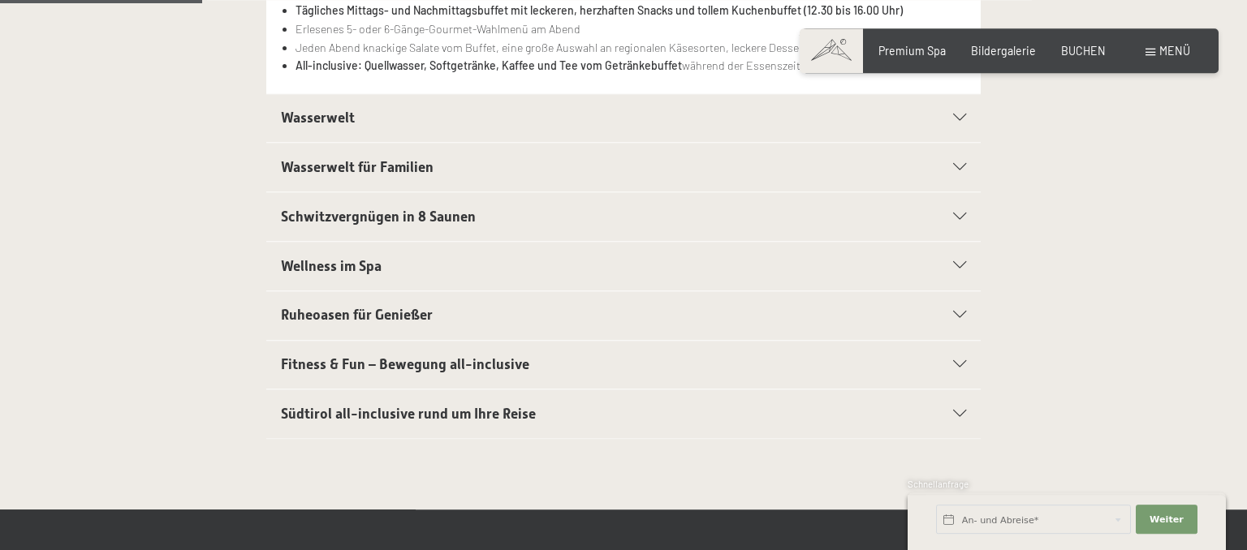
scroll to position [514, 0]
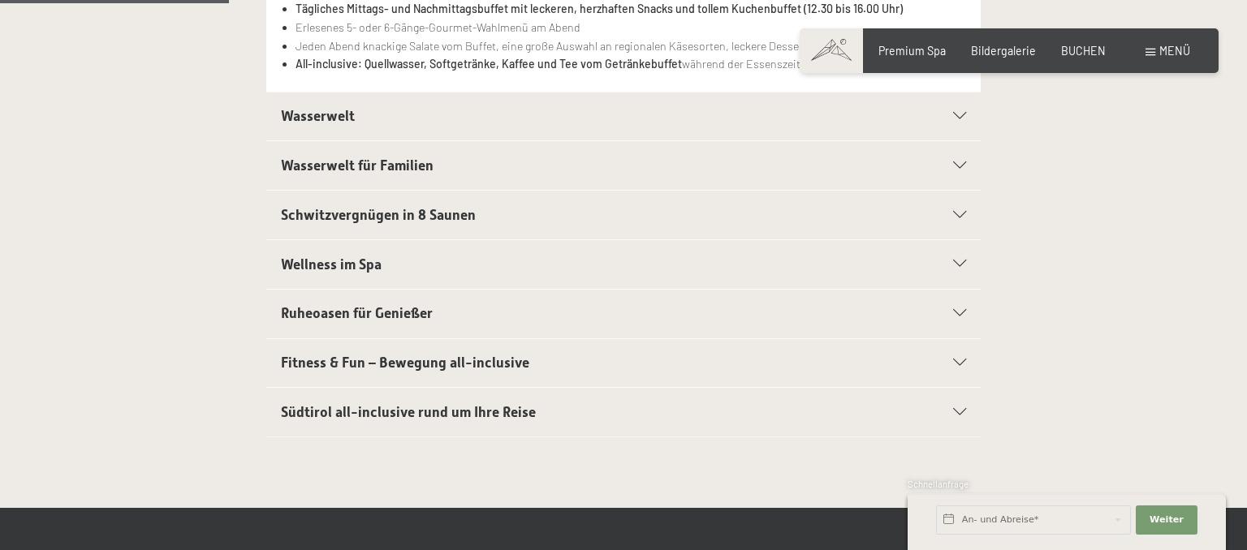
click at [960, 411] on icon at bounding box center [959, 412] width 13 height 7
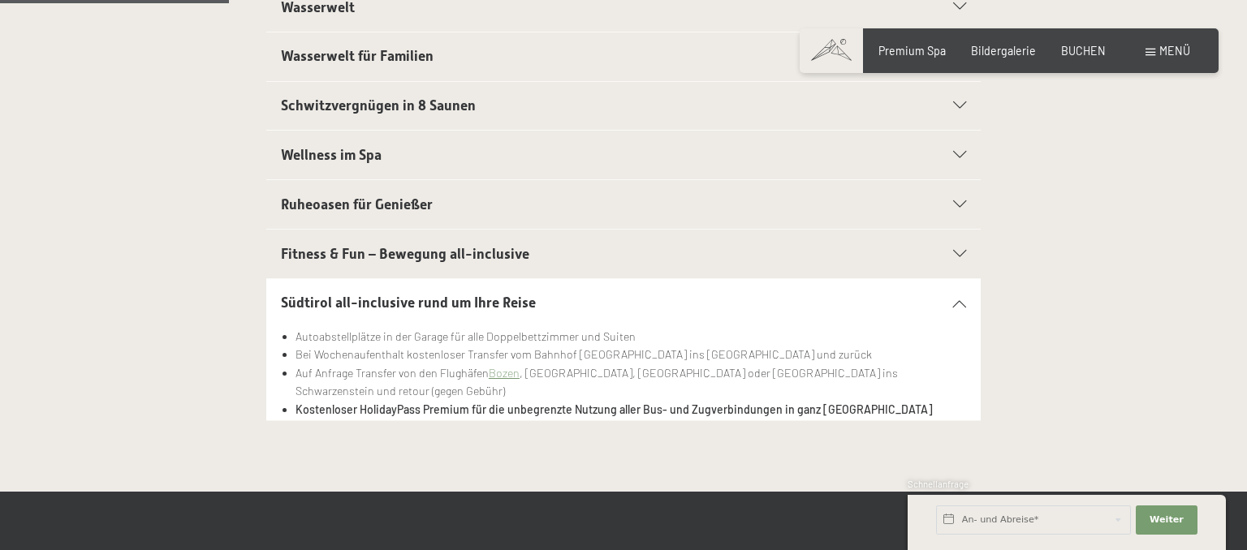
scroll to position [497, 0]
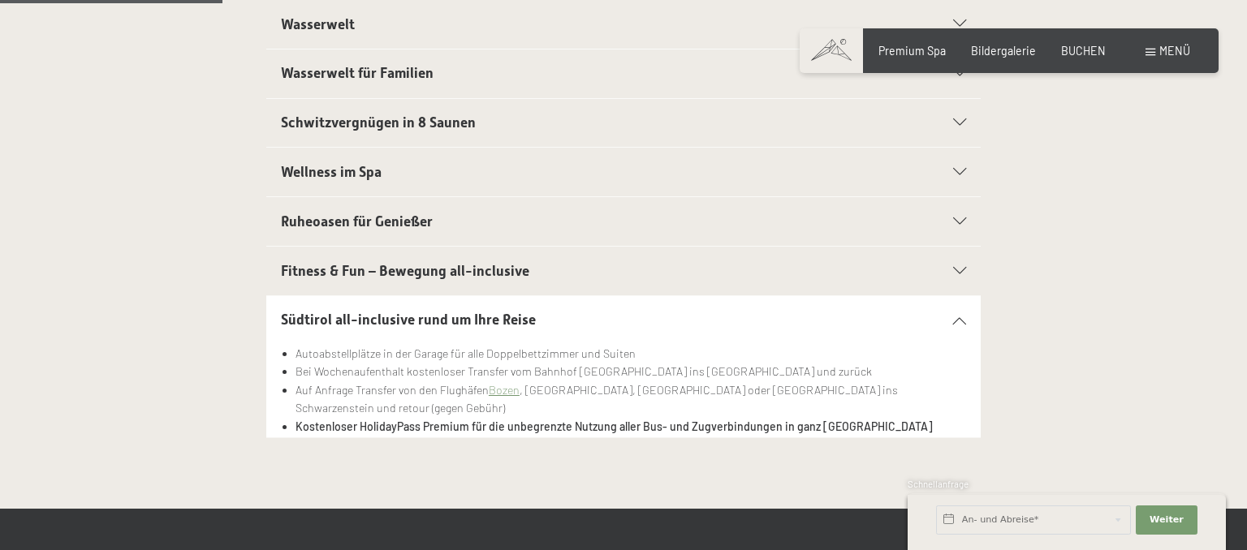
click at [963, 313] on div "Südtirol all-inclusive rund um Ihre Reise" at bounding box center [624, 320] width 686 height 49
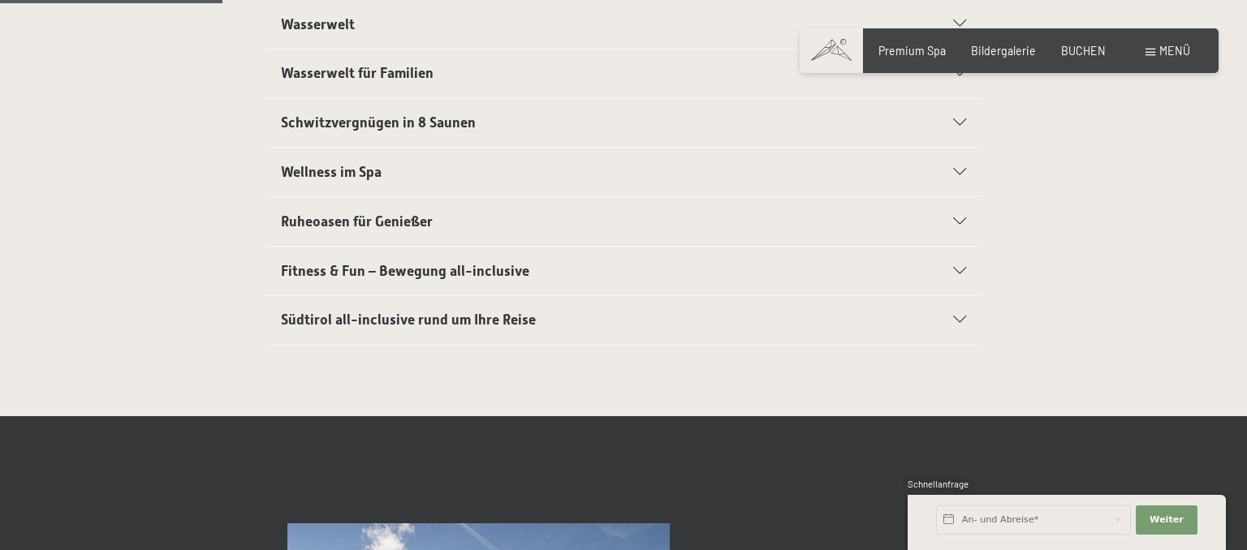
click at [966, 220] on icon at bounding box center [959, 221] width 13 height 7
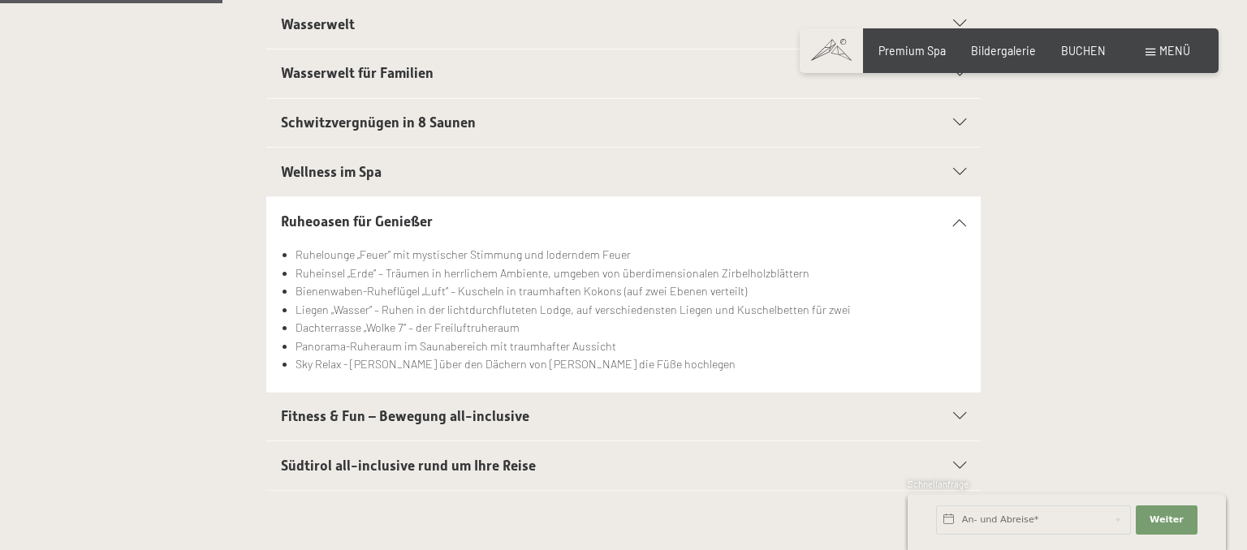
click at [963, 172] on icon at bounding box center [959, 172] width 13 height 7
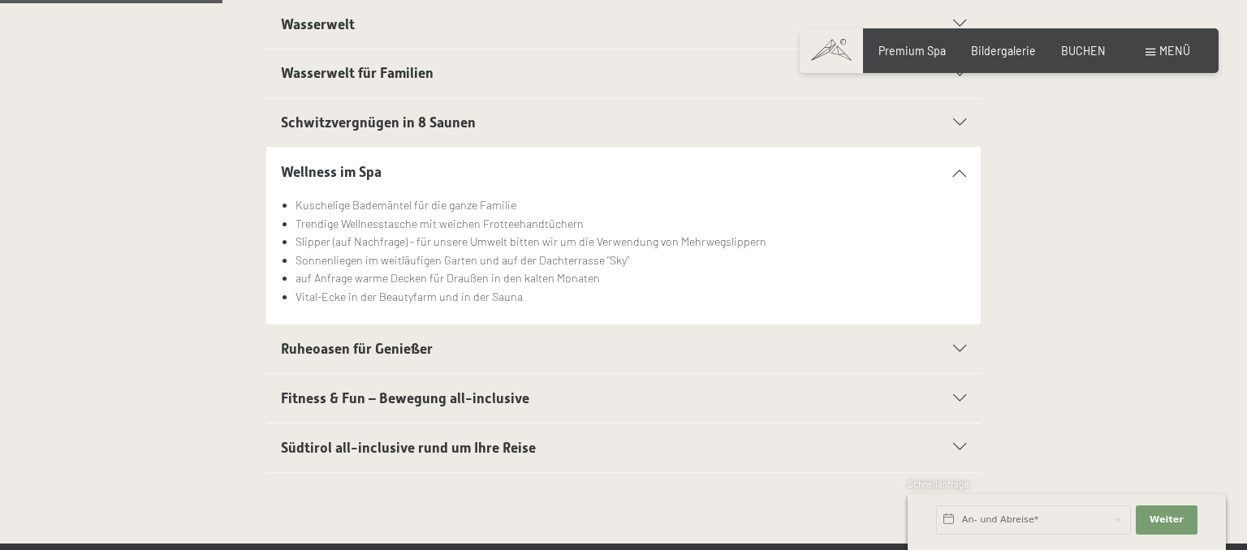
click at [961, 119] on icon at bounding box center [959, 122] width 13 height 7
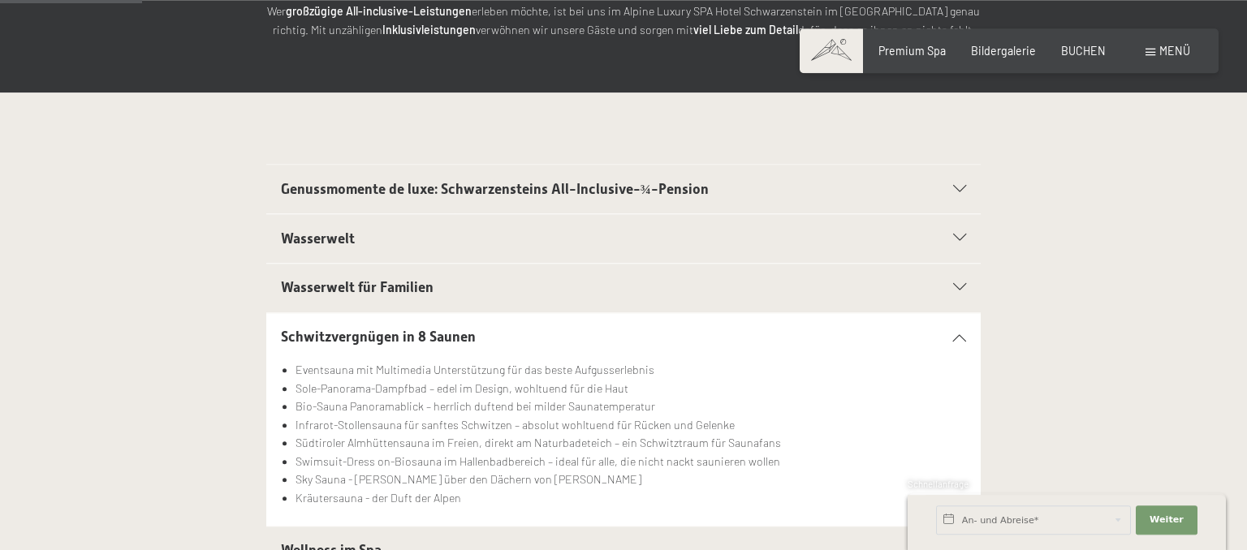
scroll to position [239, 0]
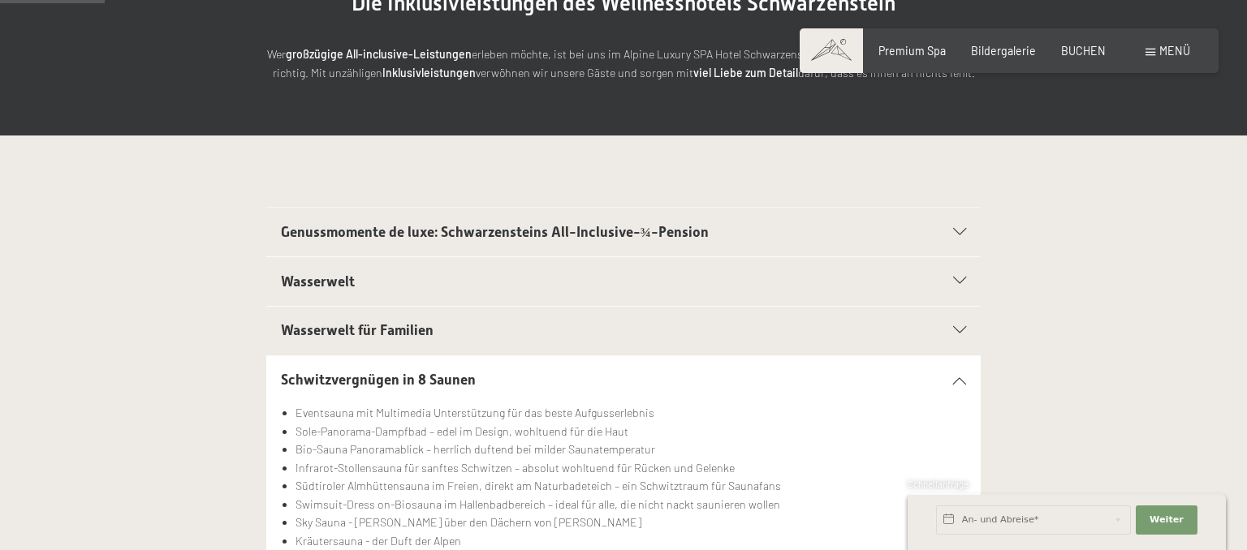
click at [963, 329] on icon at bounding box center [959, 330] width 13 height 7
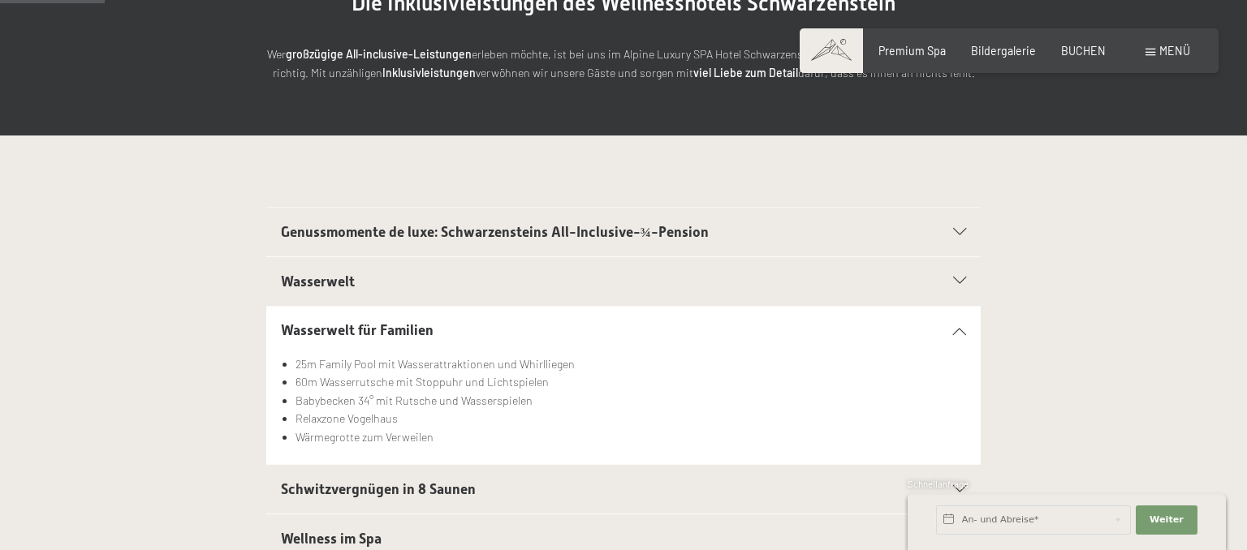
click at [963, 281] on icon at bounding box center [959, 281] width 13 height 7
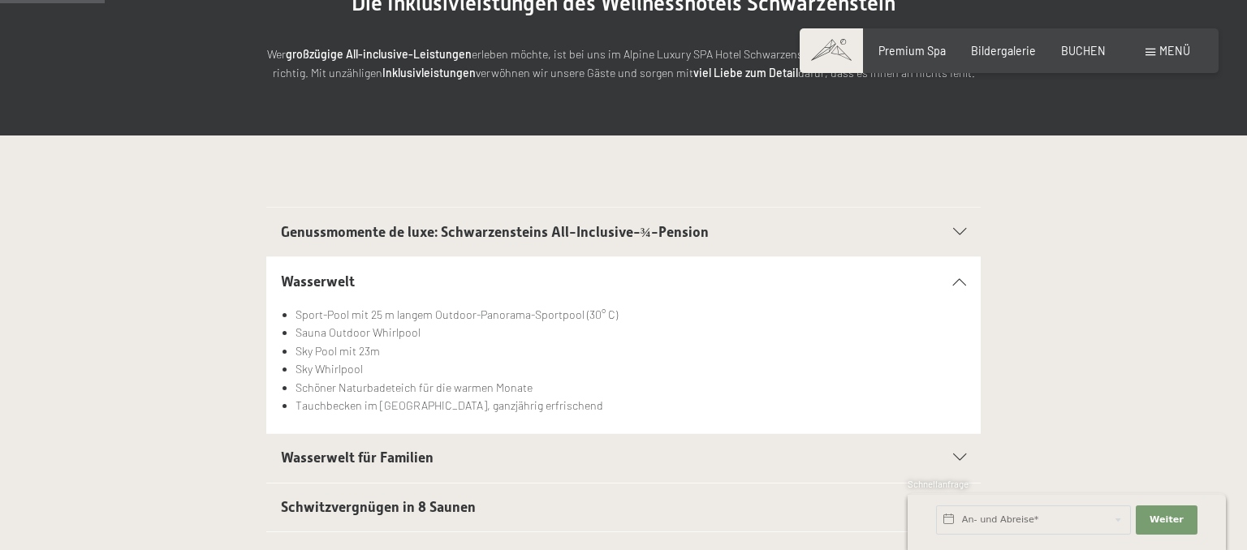
click at [963, 231] on icon at bounding box center [959, 232] width 13 height 7
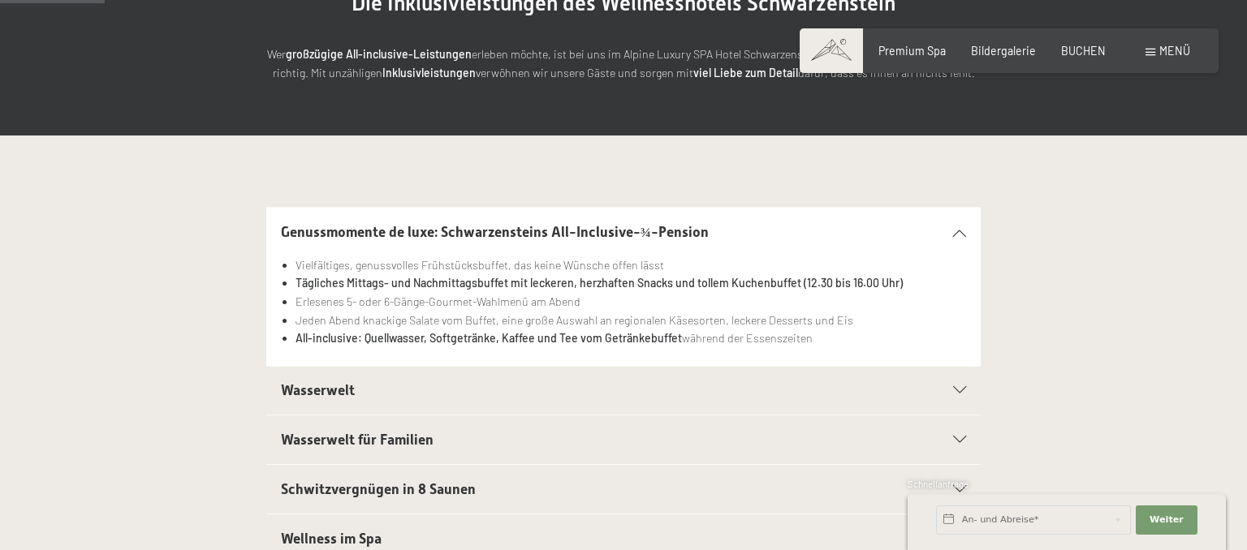
click at [964, 231] on icon at bounding box center [959, 232] width 13 height 7
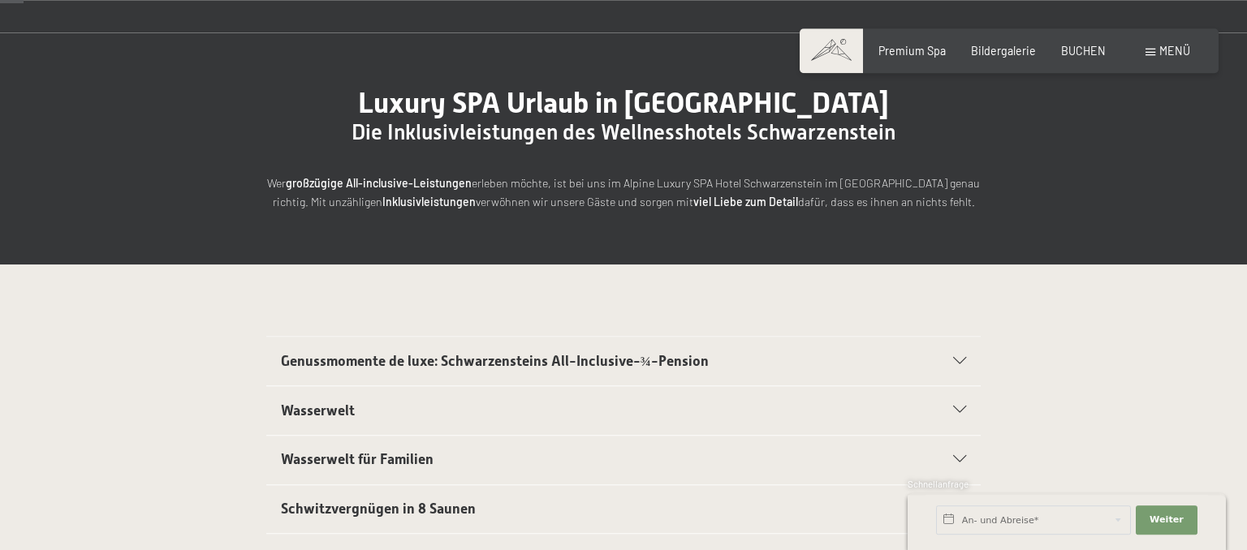
scroll to position [171, 0]
